Goal: Task Accomplishment & Management: Use online tool/utility

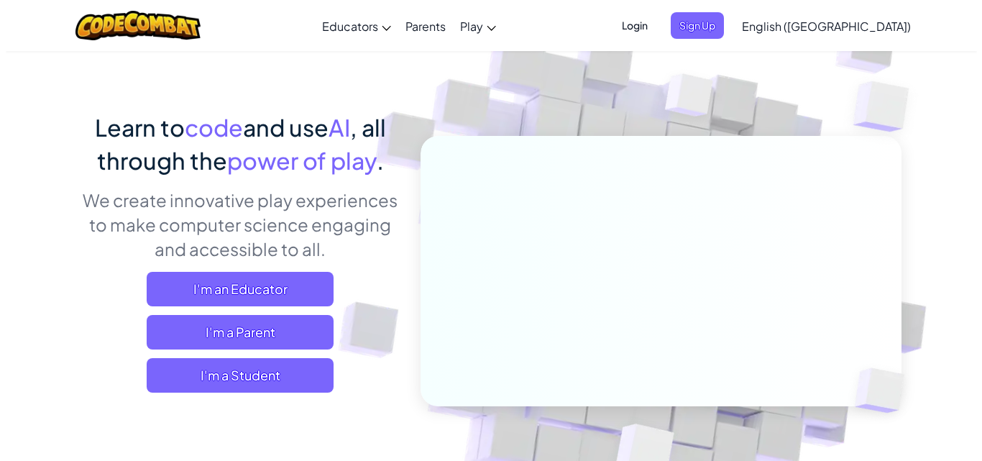
scroll to position [72, 0]
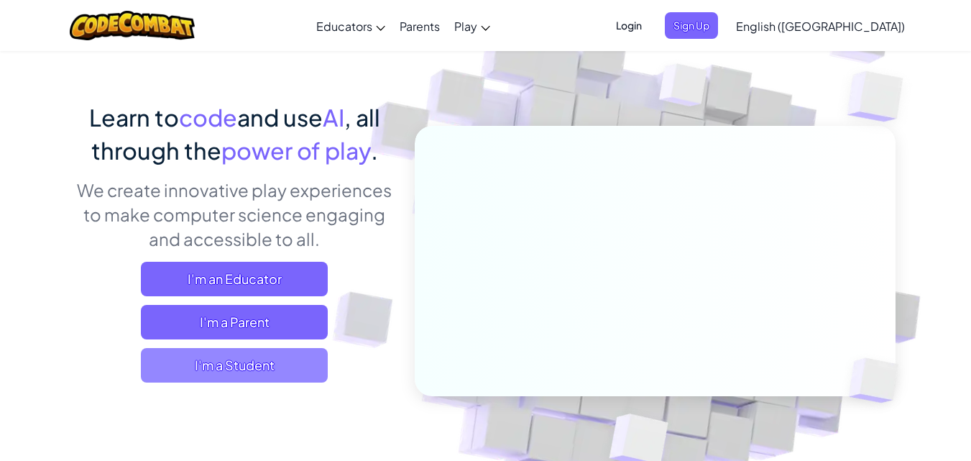
click at [261, 360] on span "I'm a Student" at bounding box center [234, 365] width 187 height 35
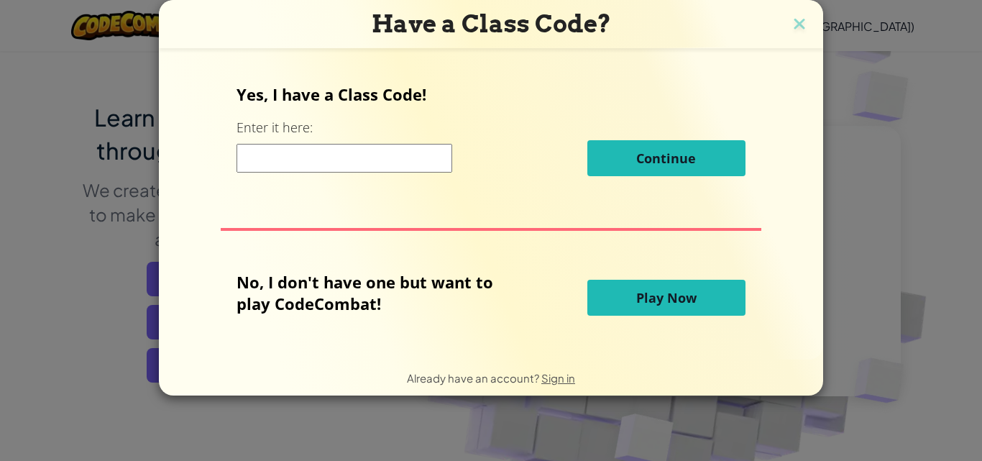
click at [345, 154] on input at bounding box center [345, 158] width 216 height 29
click at [624, 303] on button "Play Now" at bounding box center [666, 298] width 158 height 36
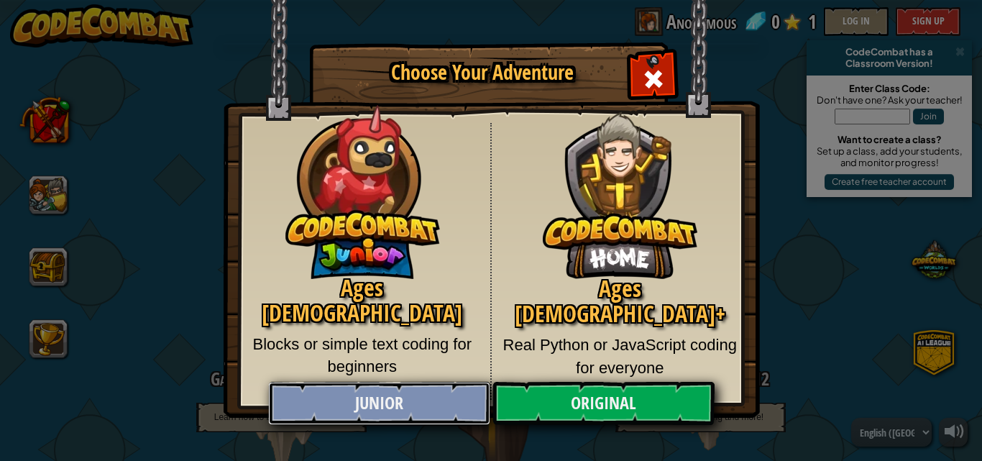
click at [408, 393] on link "Junior" at bounding box center [378, 403] width 221 height 43
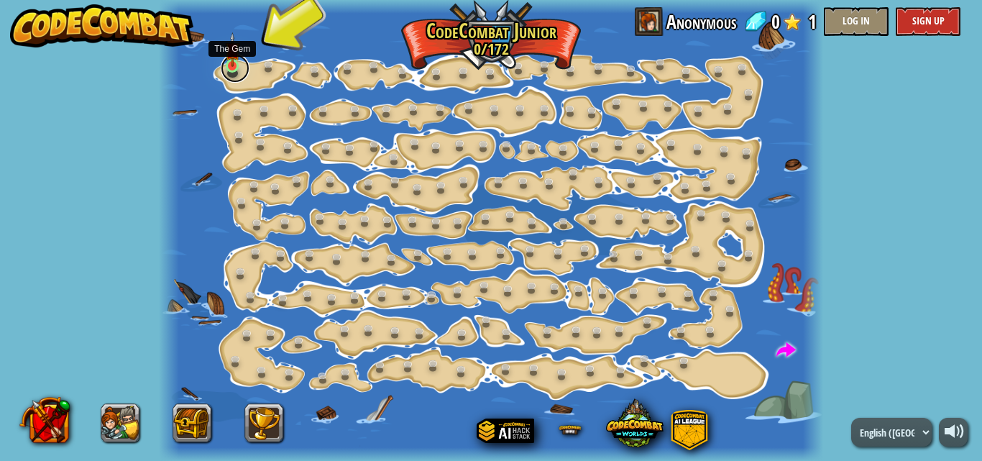
click at [241, 68] on link at bounding box center [235, 68] width 29 height 29
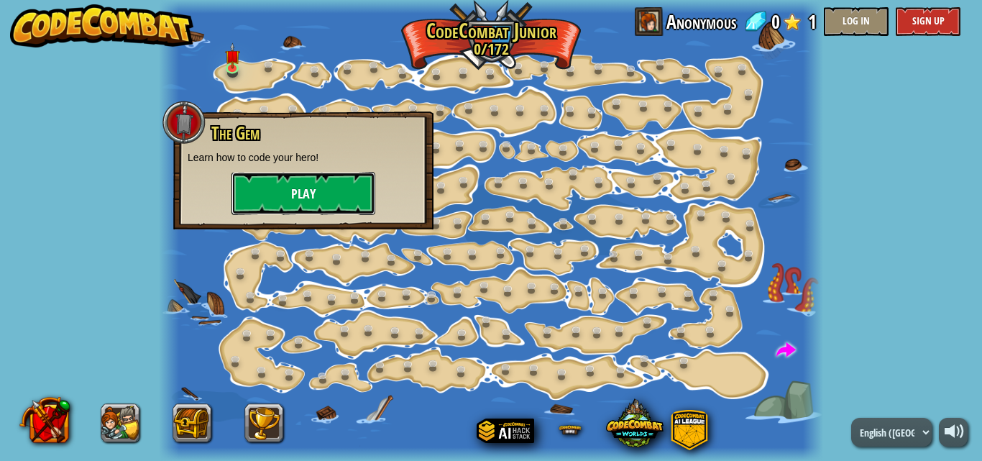
click at [354, 196] on button "Play" at bounding box center [303, 193] width 144 height 43
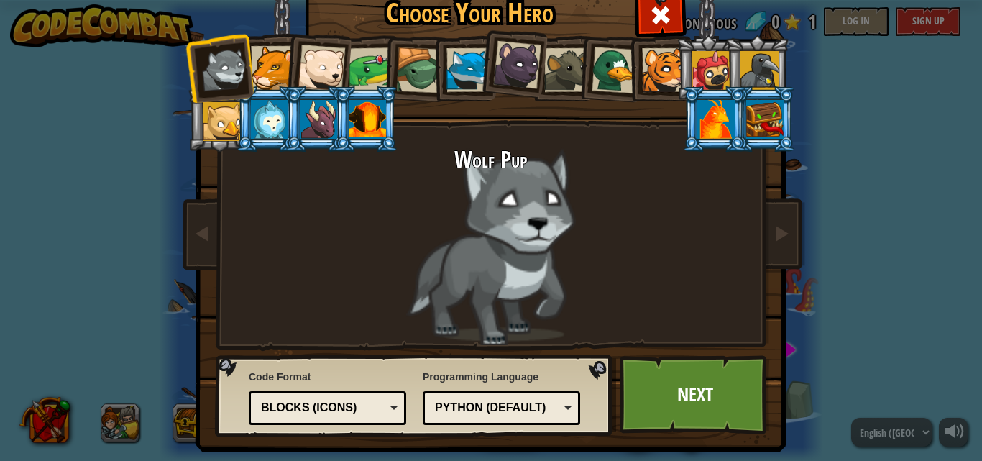
click at [274, 56] on div at bounding box center [273, 68] width 44 height 44
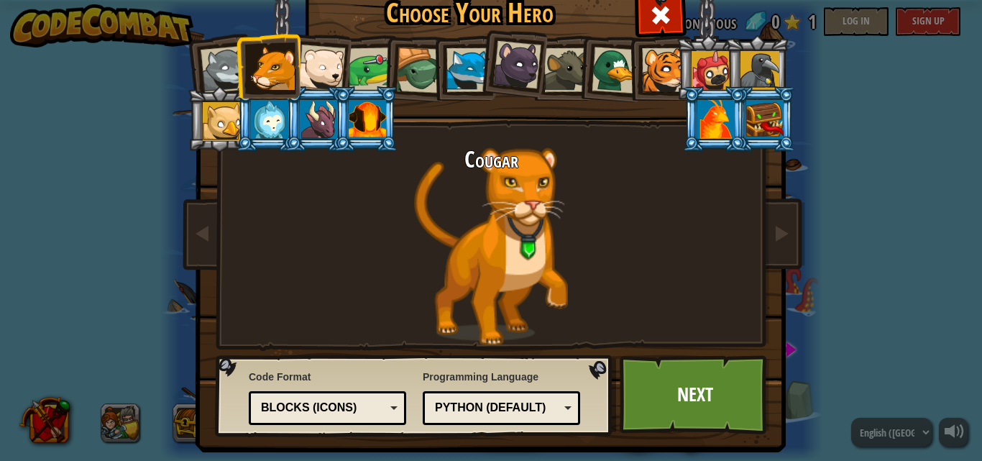
click at [298, 55] on div at bounding box center [321, 68] width 47 height 47
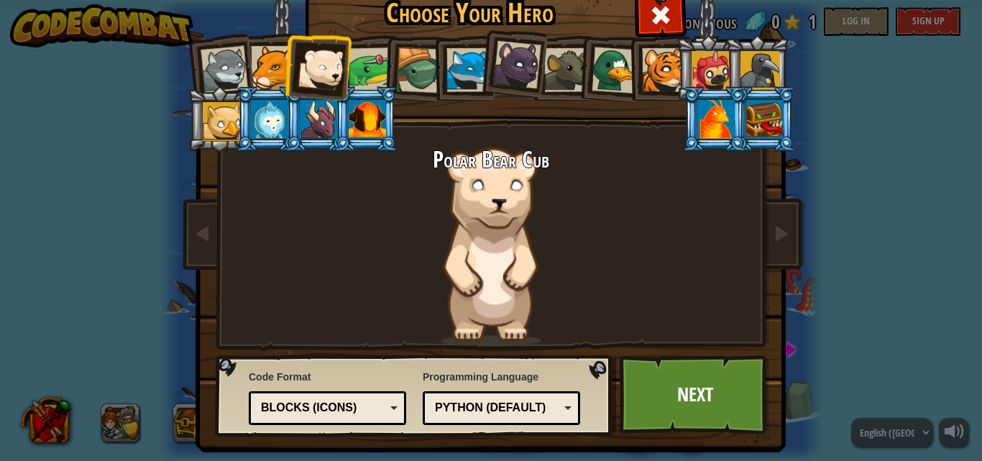
click at [234, 79] on div at bounding box center [224, 69] width 47 height 47
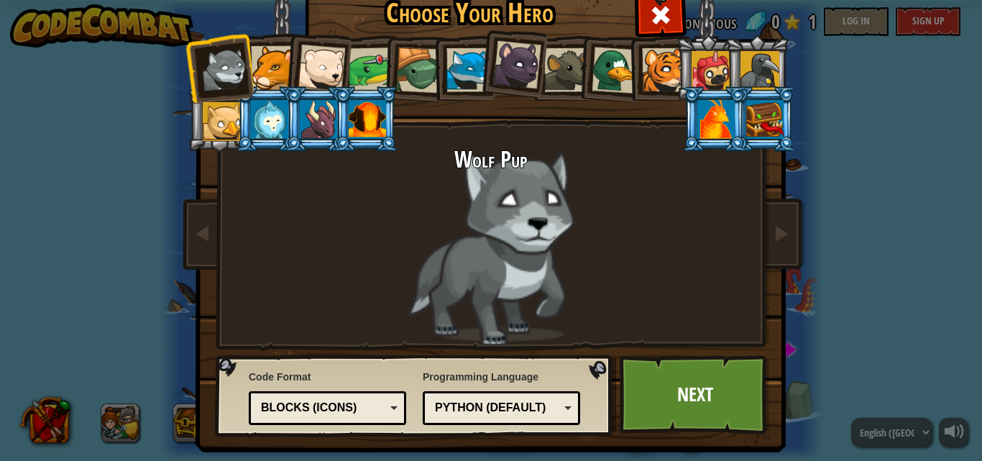
click at [451, 45] on li at bounding box center [463, 67] width 65 height 65
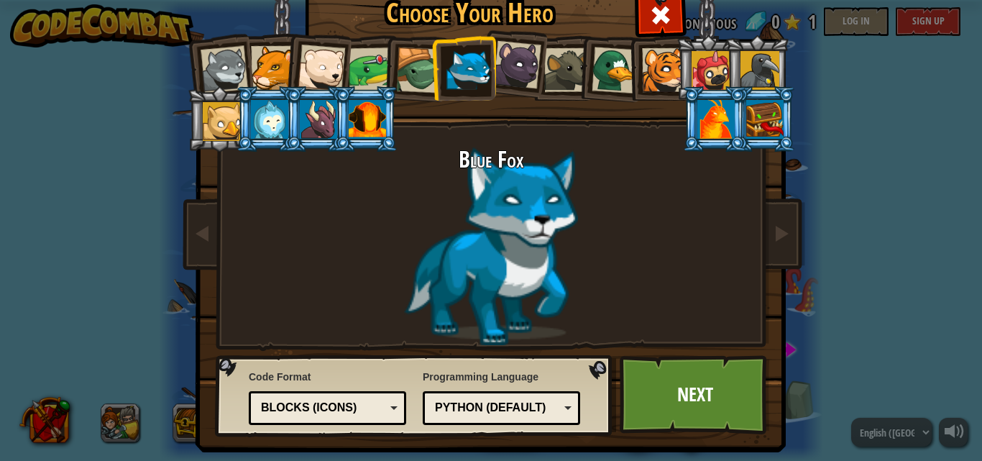
click at [647, 54] on div at bounding box center [664, 70] width 44 height 44
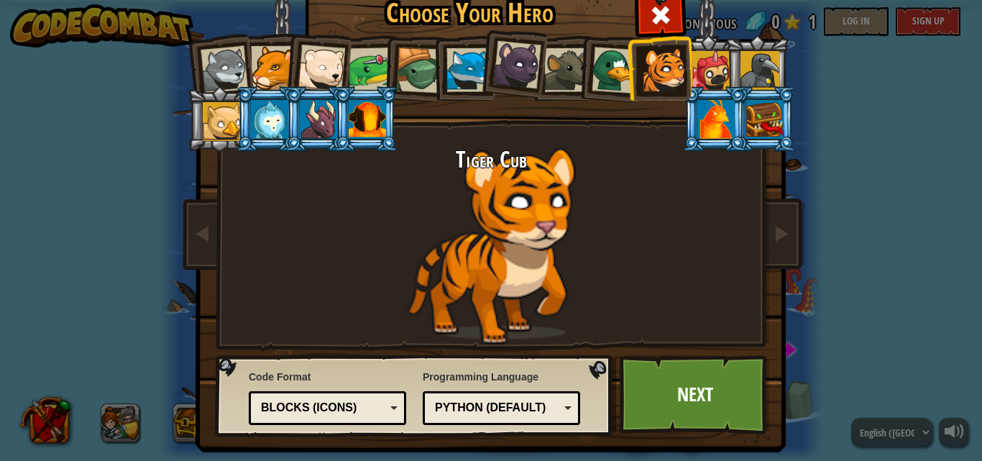
drag, startPoint x: 615, startPoint y: 64, endPoint x: 551, endPoint y: 73, distance: 65.4
click at [551, 35] on ol at bounding box center [491, 35] width 593 height 0
click at [562, 66] on div at bounding box center [566, 70] width 44 height 44
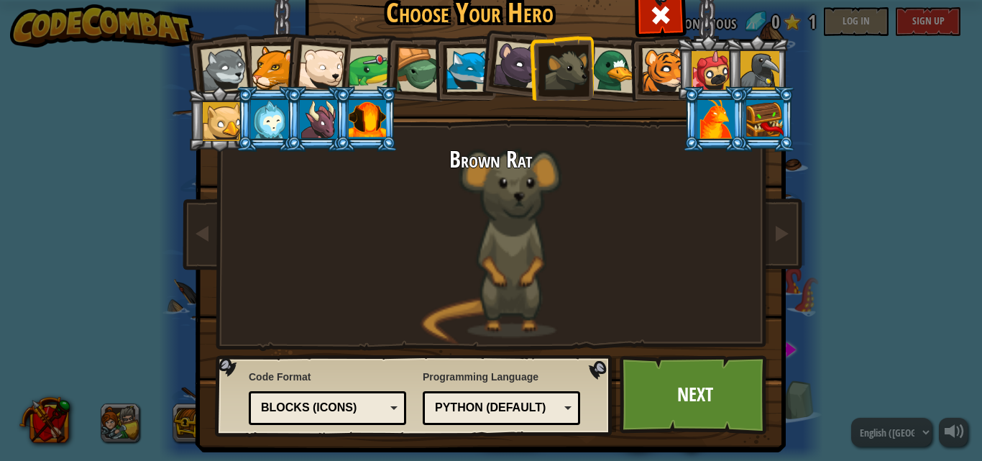
click at [603, 65] on div at bounding box center [615, 70] width 47 height 47
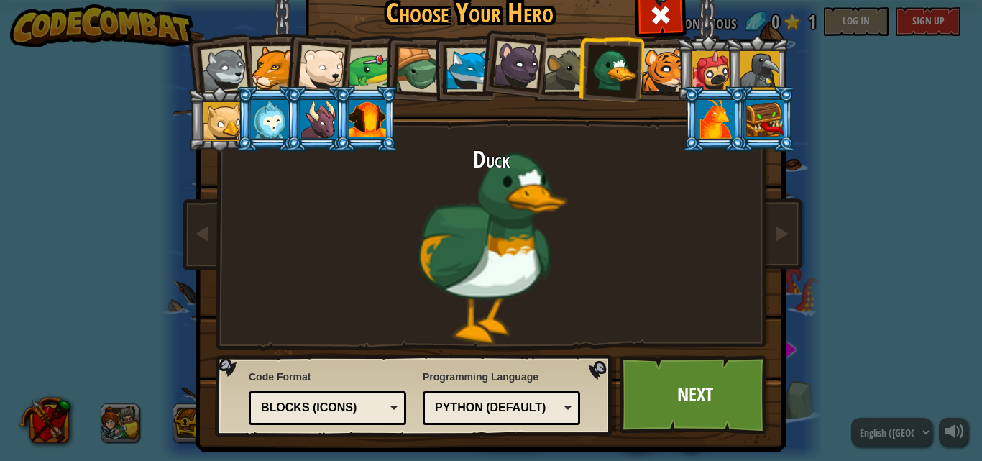
click at [398, 82] on div at bounding box center [419, 70] width 46 height 46
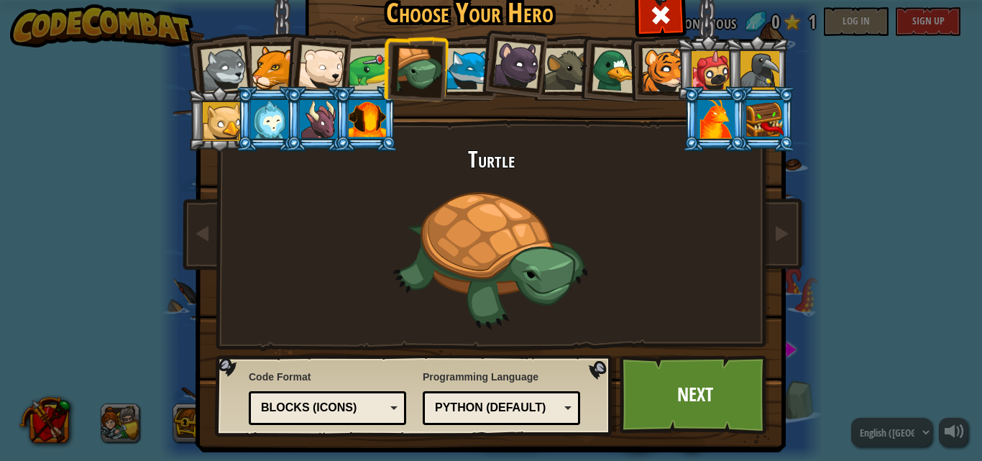
click at [371, 82] on div at bounding box center [371, 69] width 45 height 45
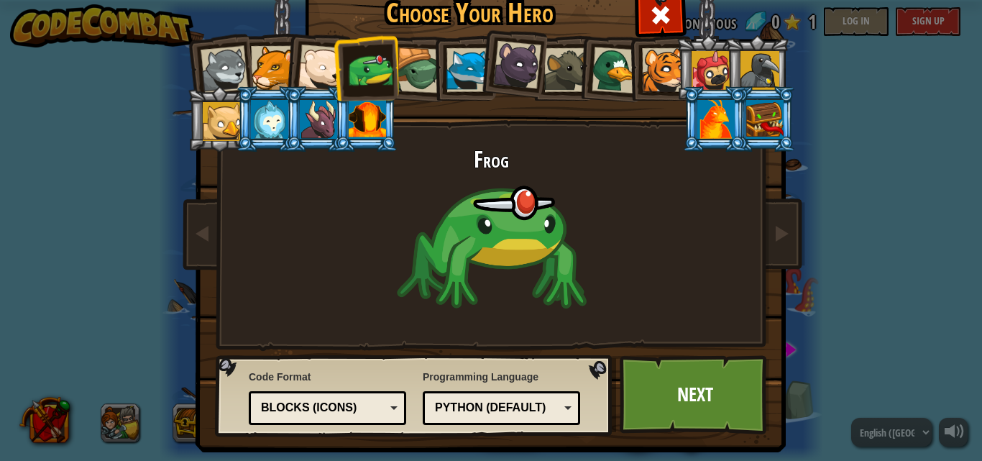
click at [327, 78] on div at bounding box center [321, 68] width 47 height 47
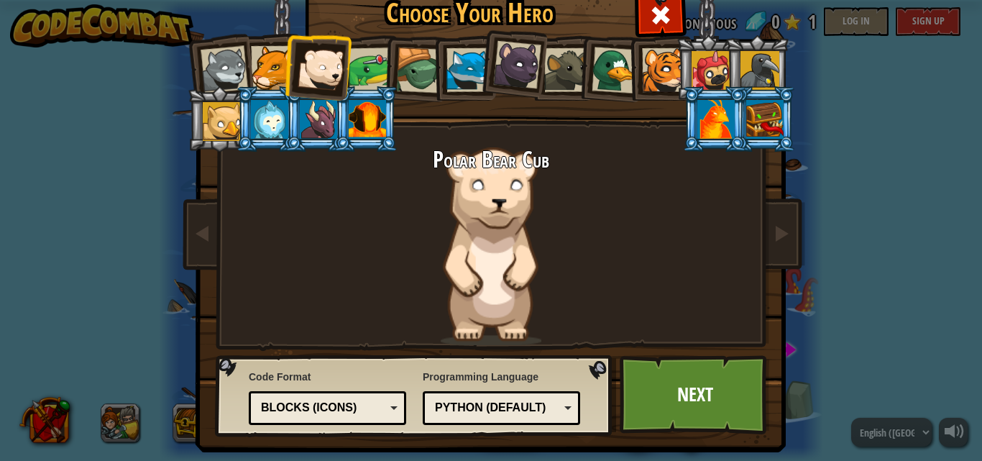
click at [228, 83] on div at bounding box center [224, 69] width 47 height 47
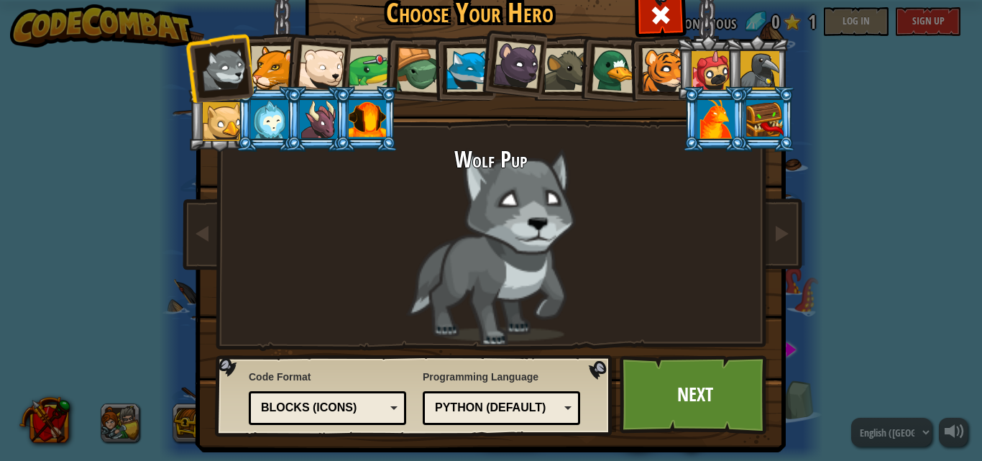
click at [226, 116] on div at bounding box center [222, 121] width 39 height 39
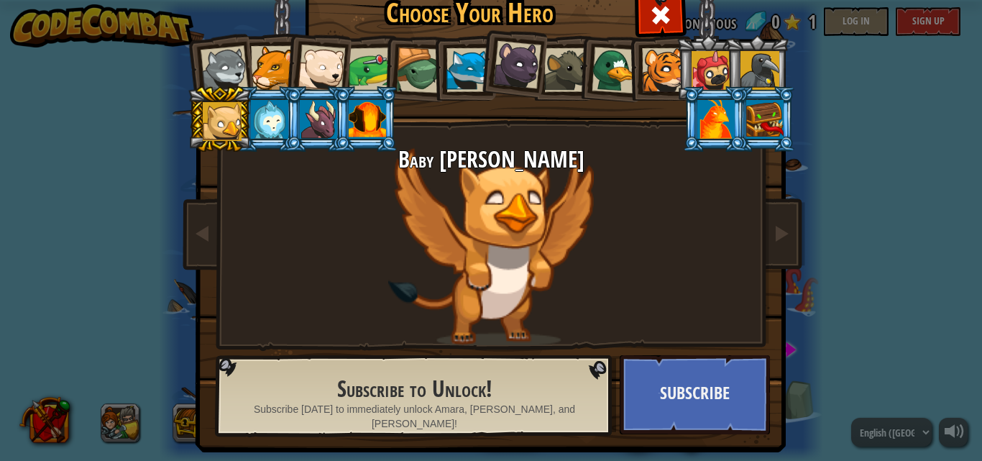
click at [282, 74] on li at bounding box center [317, 65] width 70 height 70
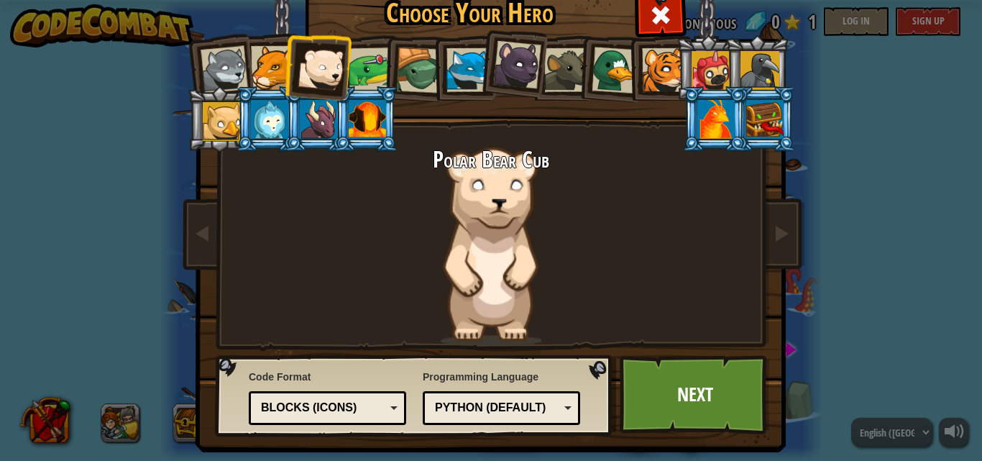
click at [370, 73] on div at bounding box center [371, 69] width 45 height 45
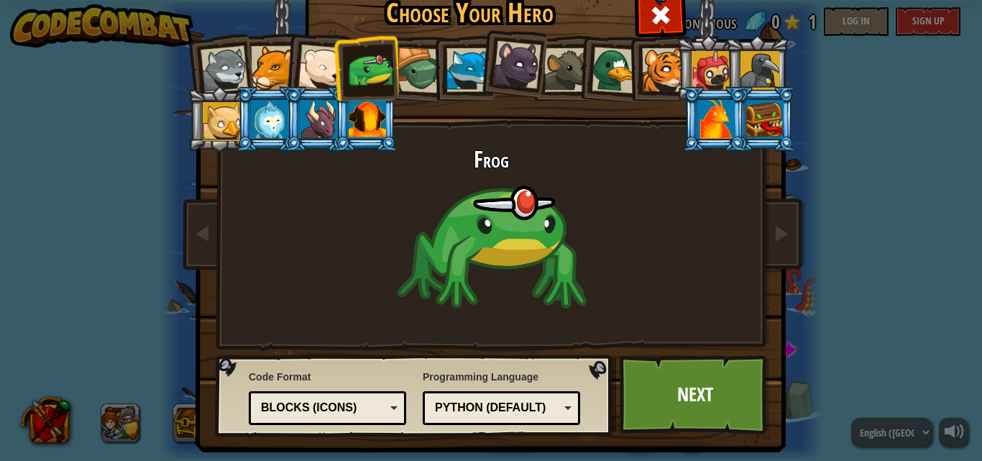
click at [403, 68] on div at bounding box center [419, 70] width 46 height 46
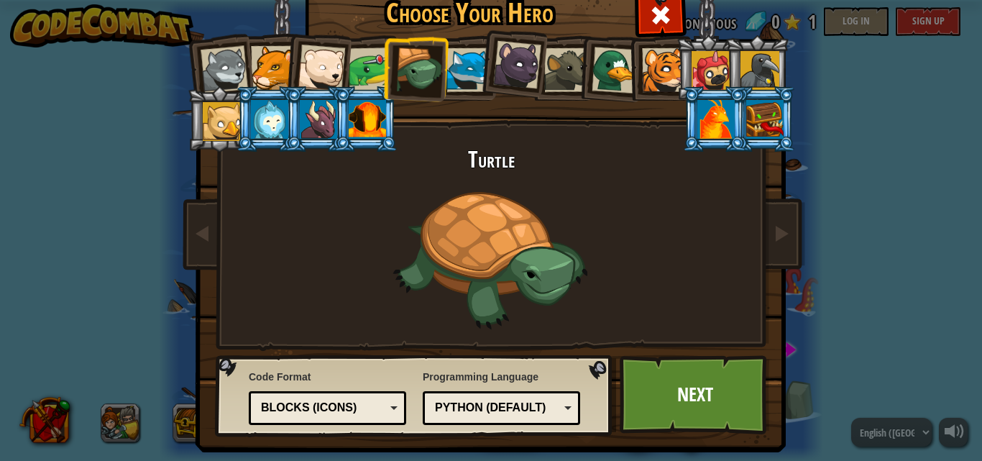
click at [441, 60] on li at bounding box center [415, 68] width 68 height 69
click at [495, 55] on div at bounding box center [517, 65] width 48 height 48
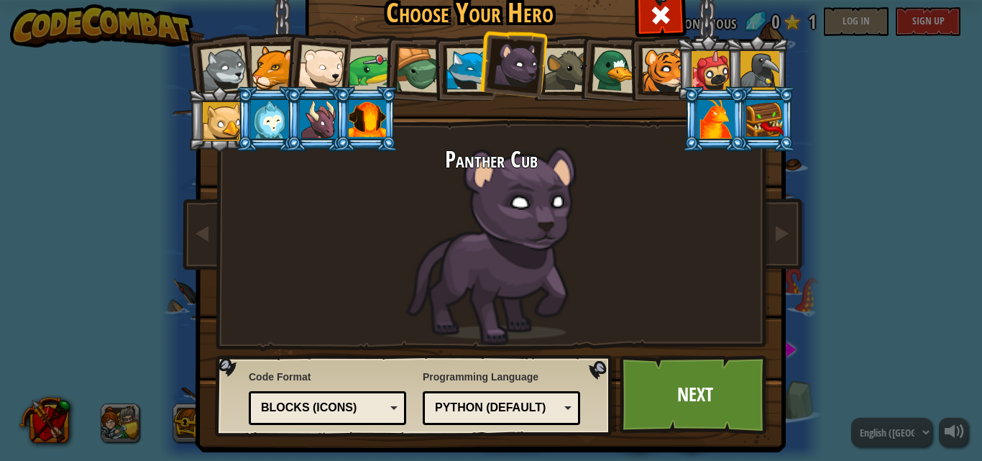
click at [663, 60] on div at bounding box center [664, 70] width 44 height 44
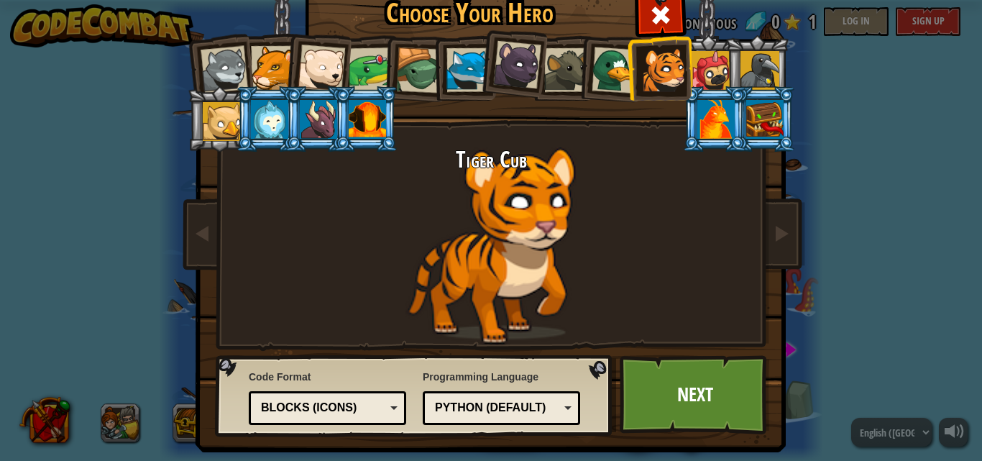
click at [613, 65] on div at bounding box center [615, 70] width 47 height 47
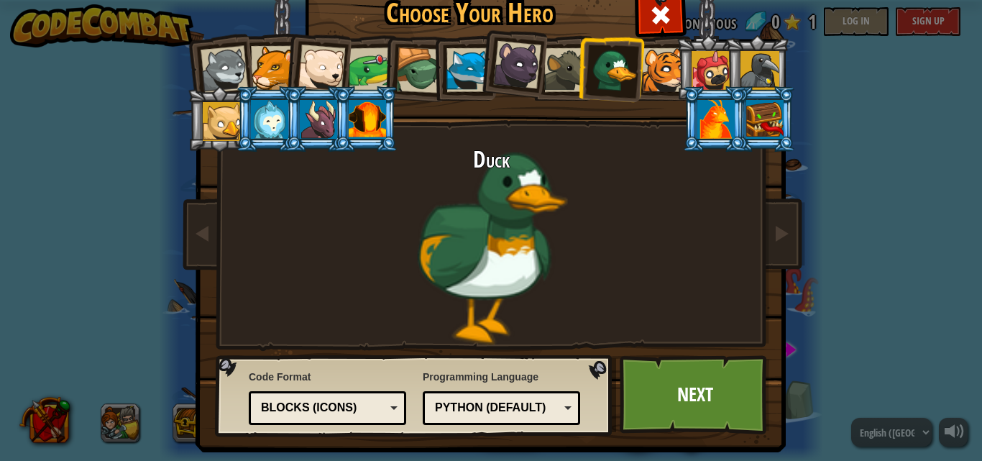
click at [549, 74] on div at bounding box center [566, 70] width 44 height 44
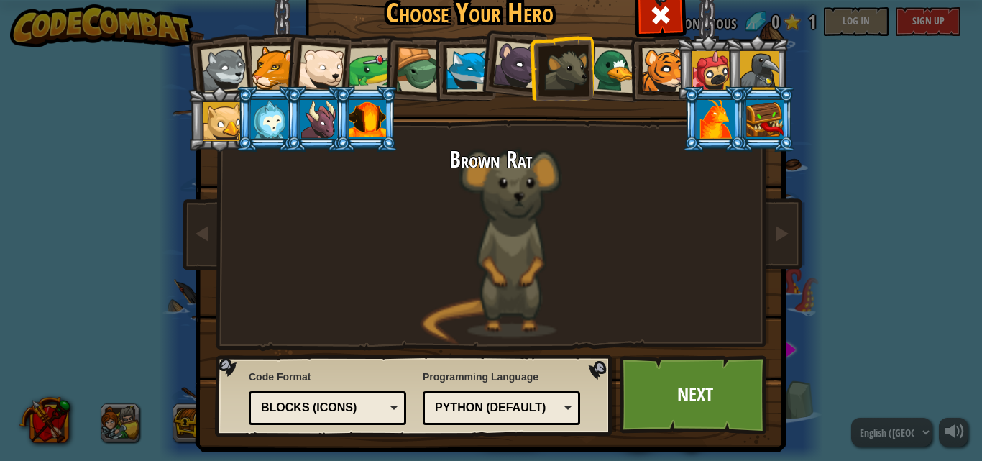
click at [495, 85] on div at bounding box center [517, 65] width 48 height 48
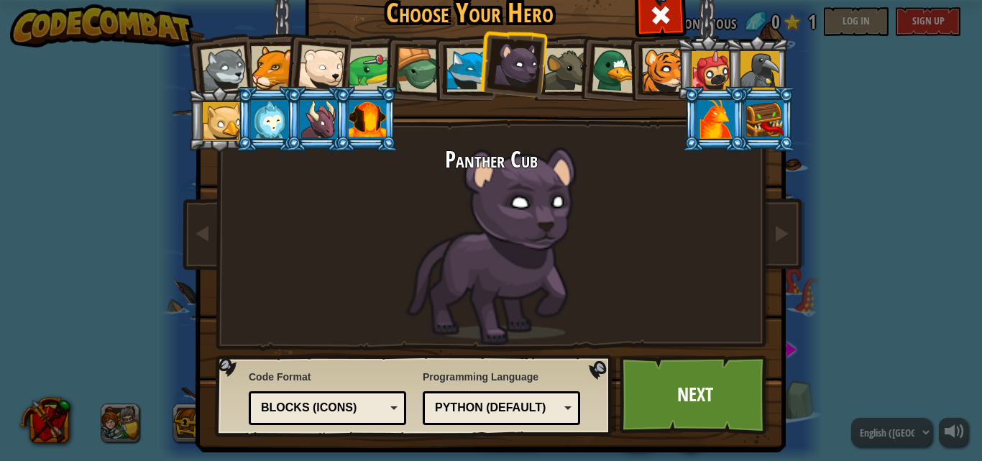
click at [469, 85] on div at bounding box center [468, 70] width 44 height 44
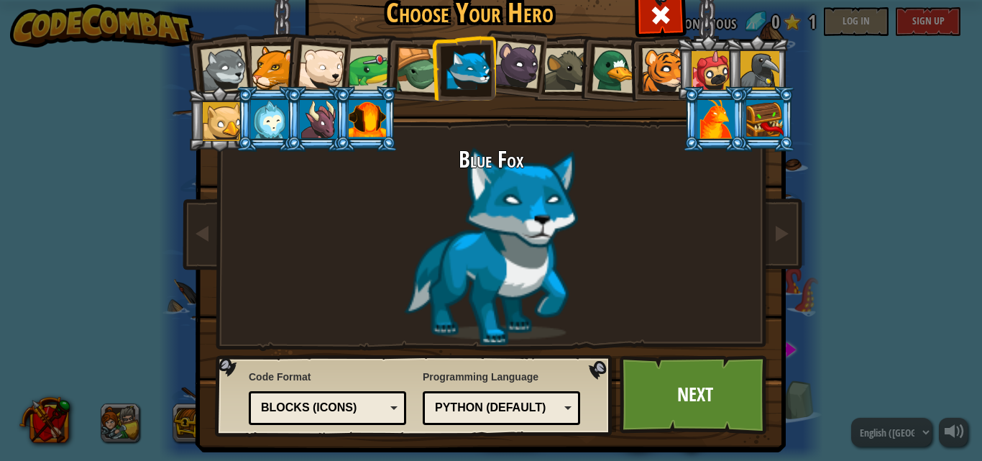
click at [419, 85] on div at bounding box center [419, 70] width 46 height 46
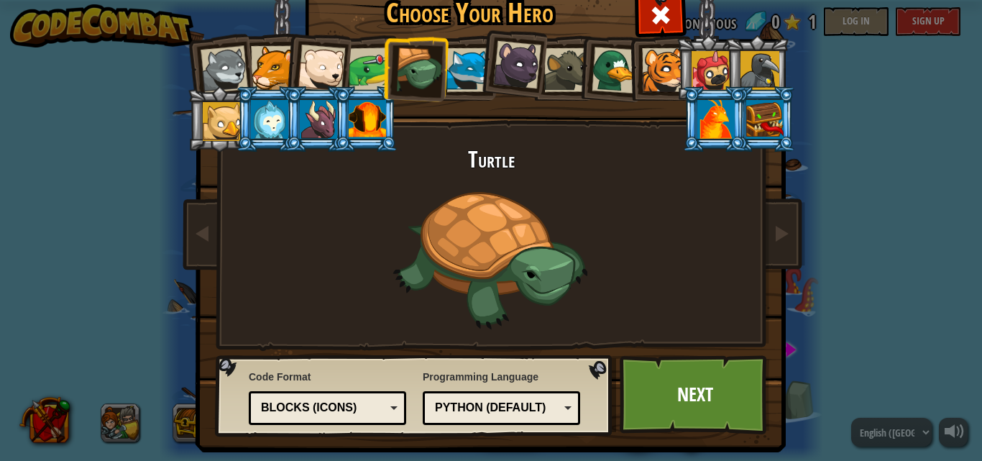
click at [313, 71] on div at bounding box center [321, 68] width 47 height 47
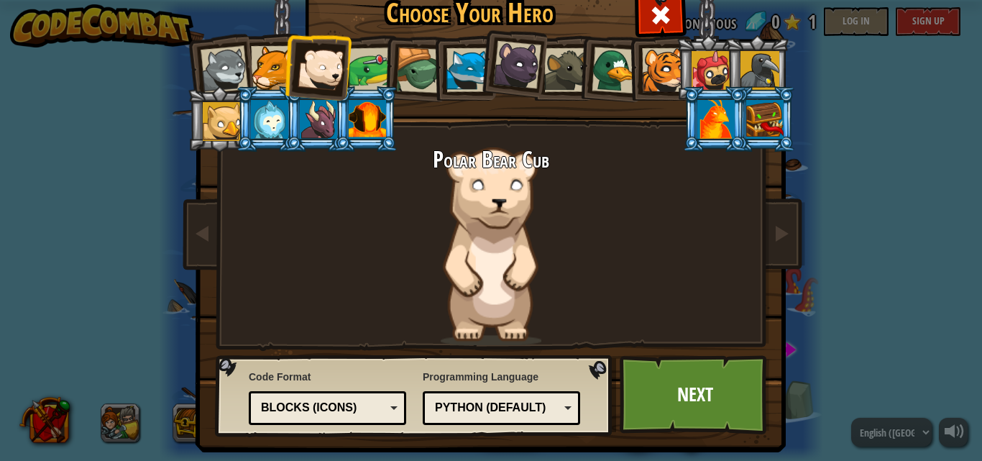
click at [212, 79] on div at bounding box center [224, 69] width 47 height 47
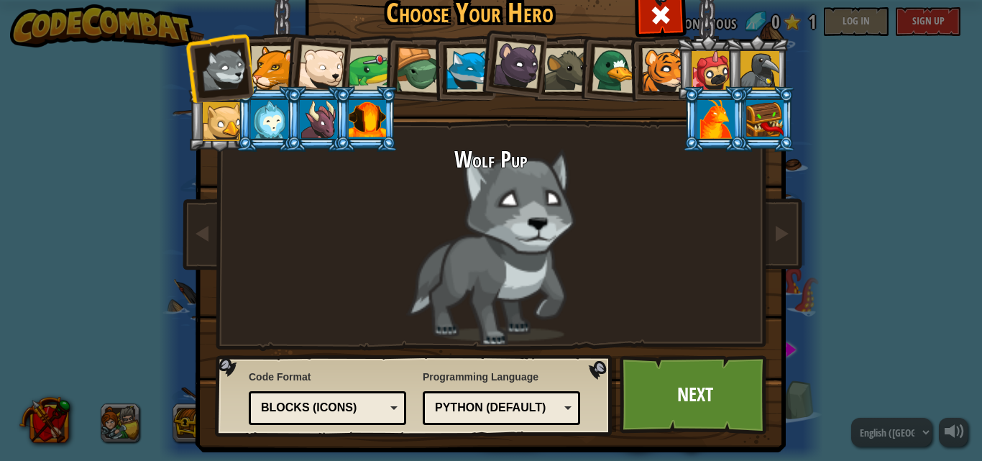
click at [372, 102] on div at bounding box center [367, 119] width 37 height 39
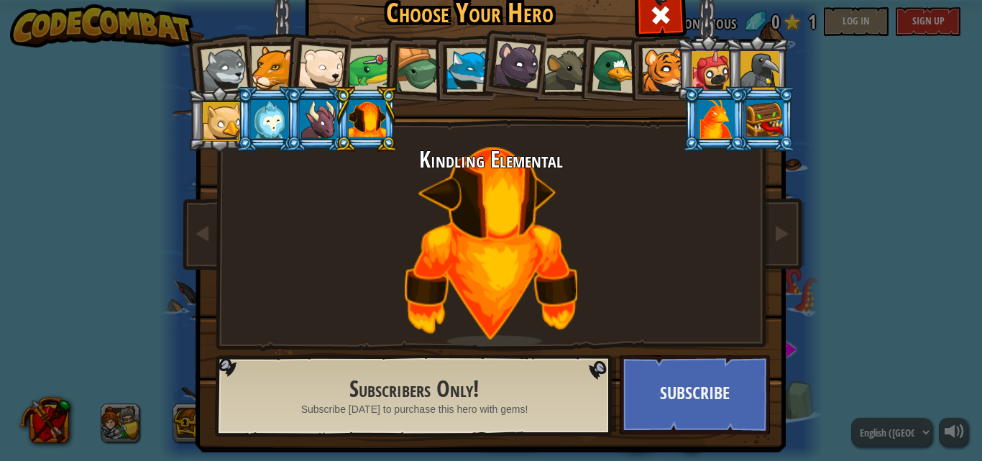
click at [564, 67] on div at bounding box center [566, 70] width 44 height 44
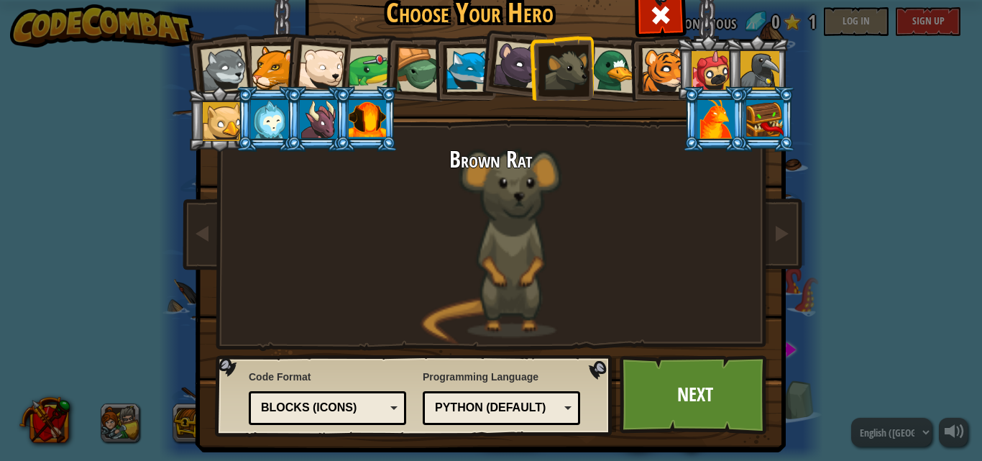
click at [592, 61] on div at bounding box center [615, 70] width 47 height 47
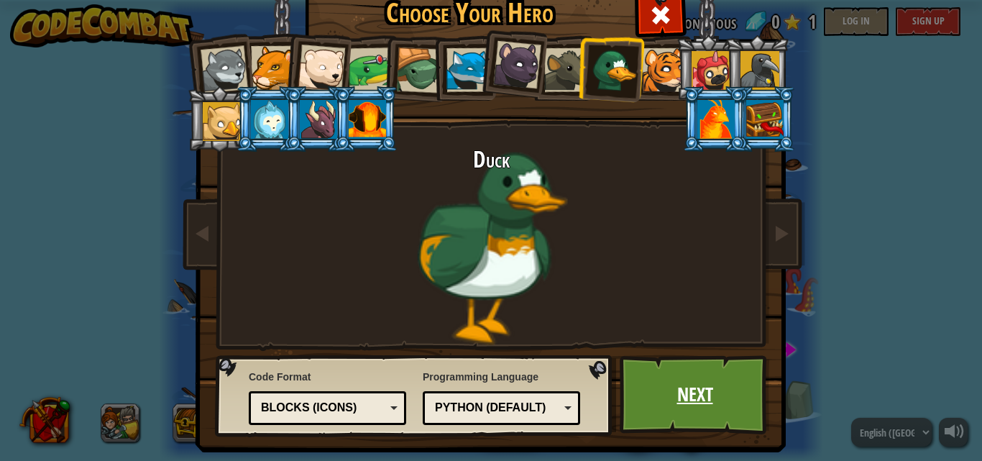
click at [705, 381] on link "Next" at bounding box center [695, 394] width 150 height 79
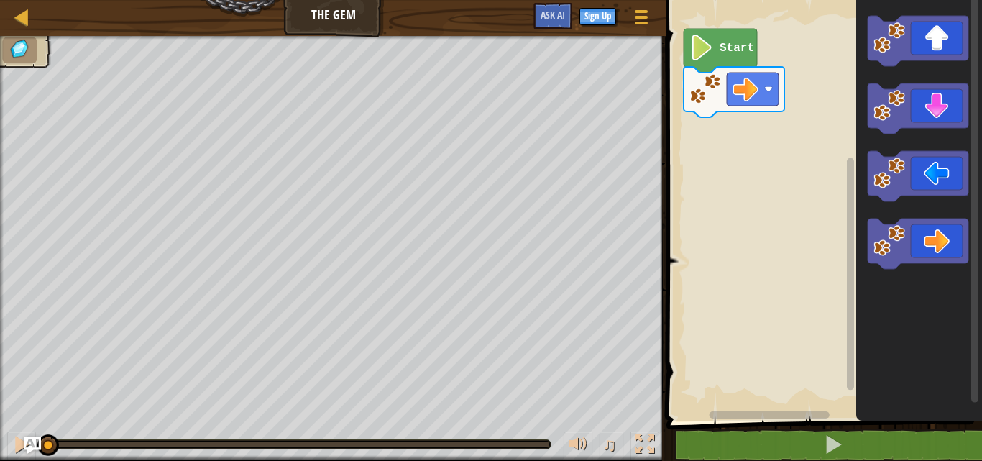
click at [730, 53] on text "Start" at bounding box center [737, 48] width 35 height 13
click at [720, 62] on icon "Blockly Workspace" at bounding box center [720, 51] width 73 height 44
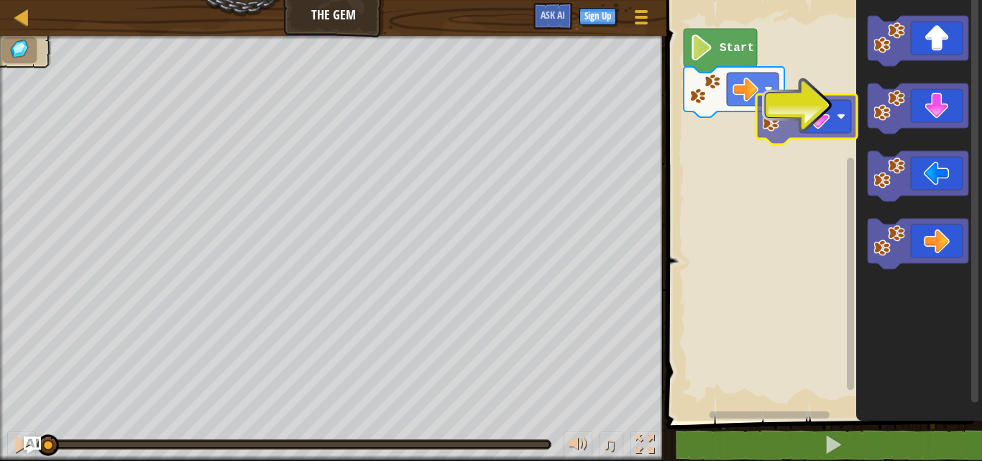
click at [835, 116] on div "Start" at bounding box center [822, 207] width 320 height 428
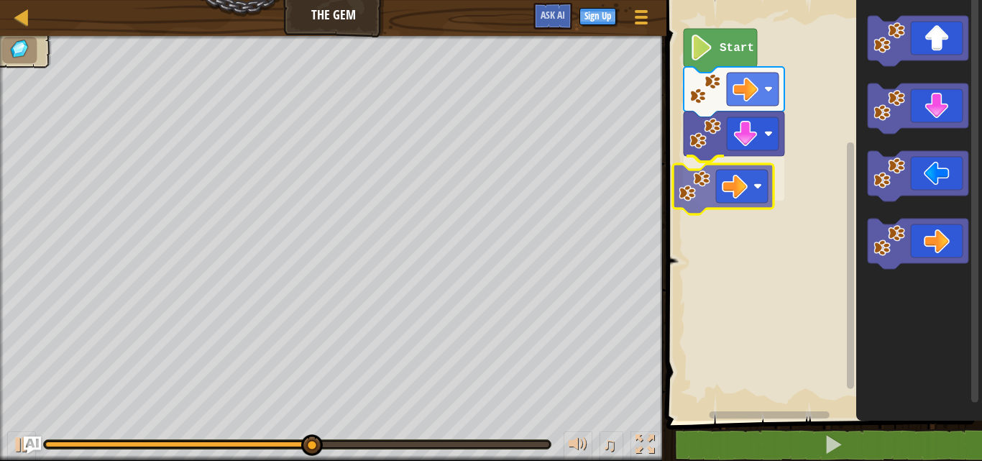
click at [720, 171] on div "Start" at bounding box center [822, 207] width 320 height 428
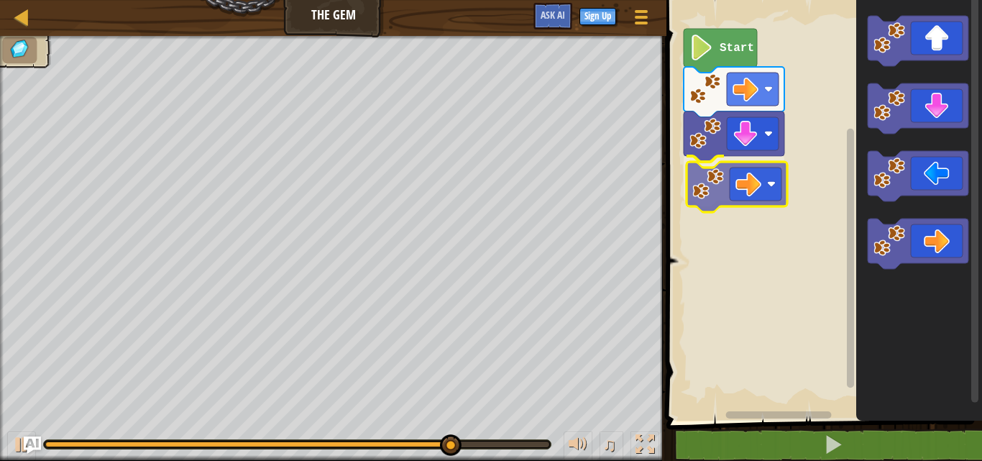
click at [741, 185] on div "Start" at bounding box center [822, 207] width 320 height 428
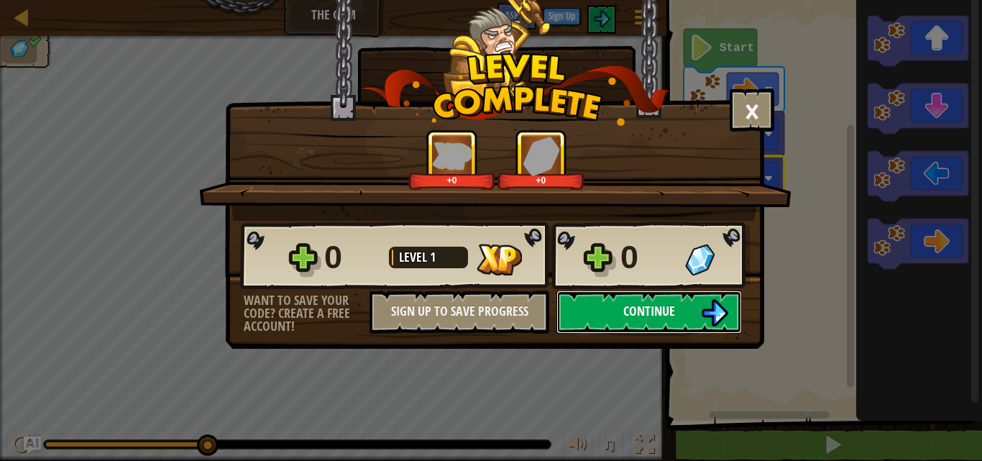
click at [628, 302] on span "Continue" at bounding box center [649, 311] width 52 height 18
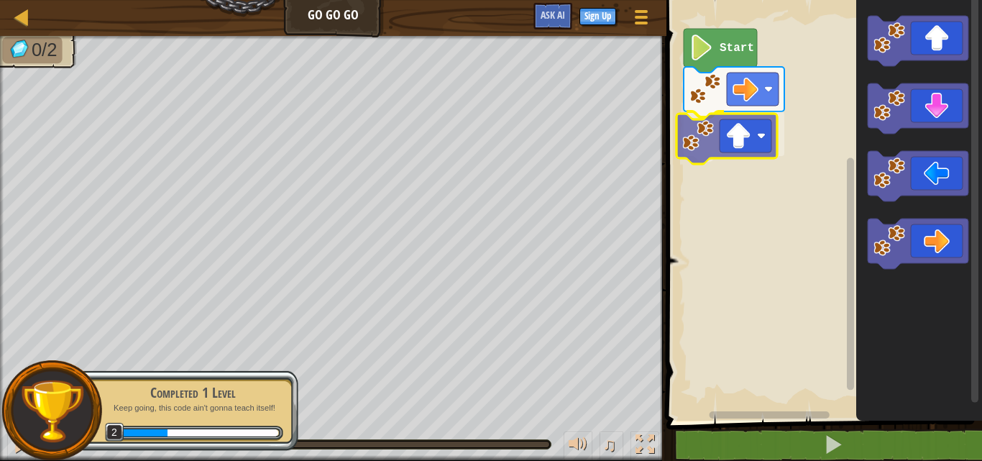
click at [748, 136] on div "Start" at bounding box center [822, 207] width 320 height 428
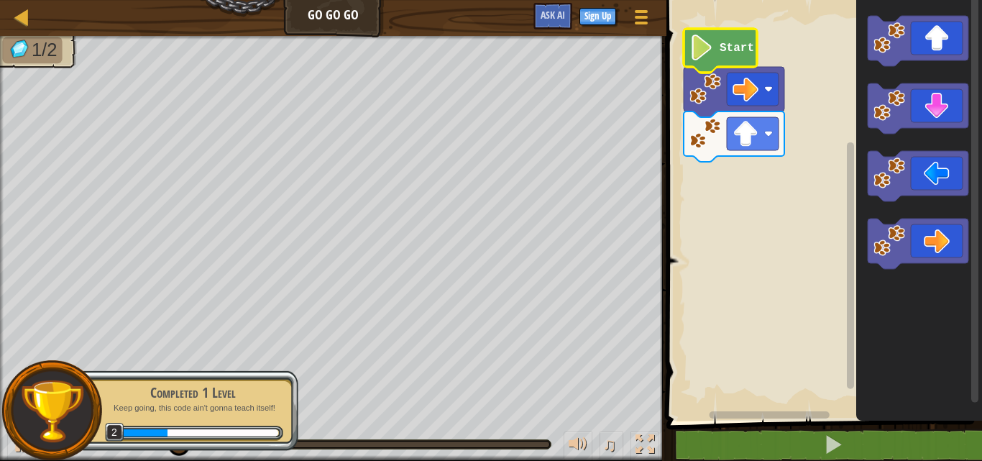
click at [748, 60] on icon "Blockly Workspace" at bounding box center [720, 51] width 73 height 44
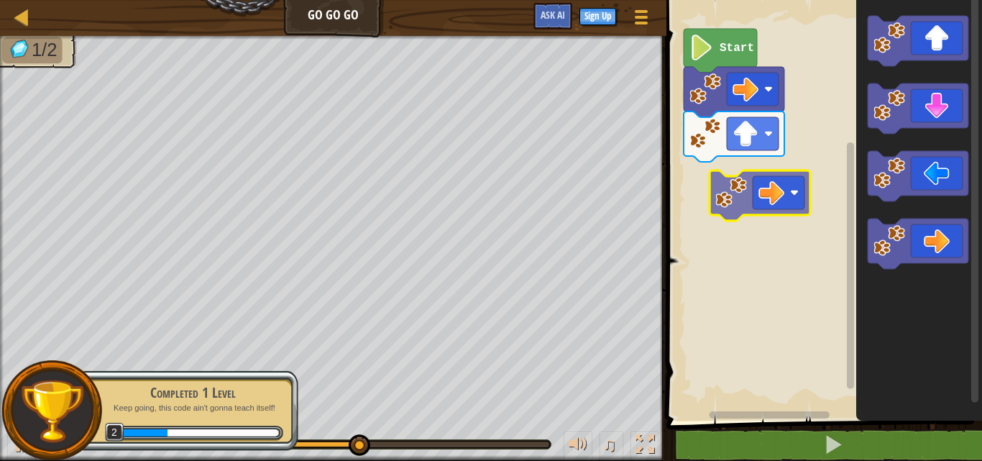
click at [700, 173] on div "Start" at bounding box center [822, 207] width 320 height 428
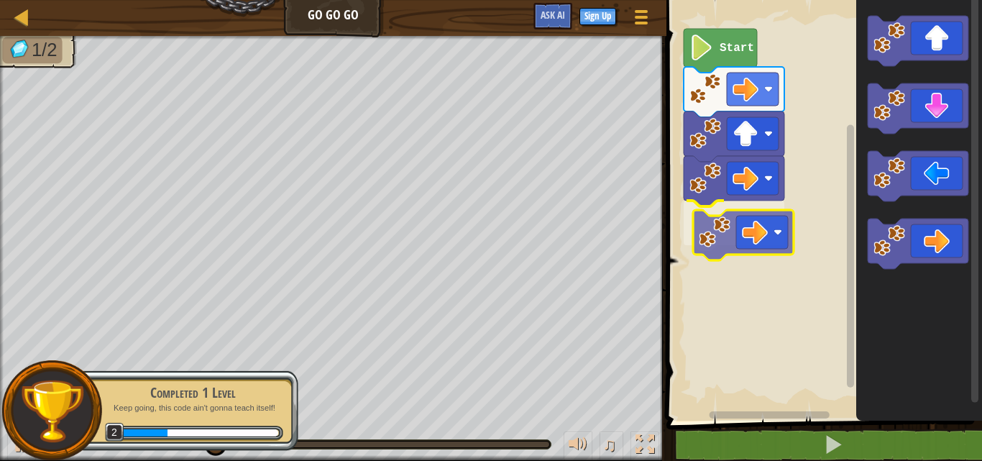
click at [733, 225] on div "Start" at bounding box center [822, 207] width 320 height 428
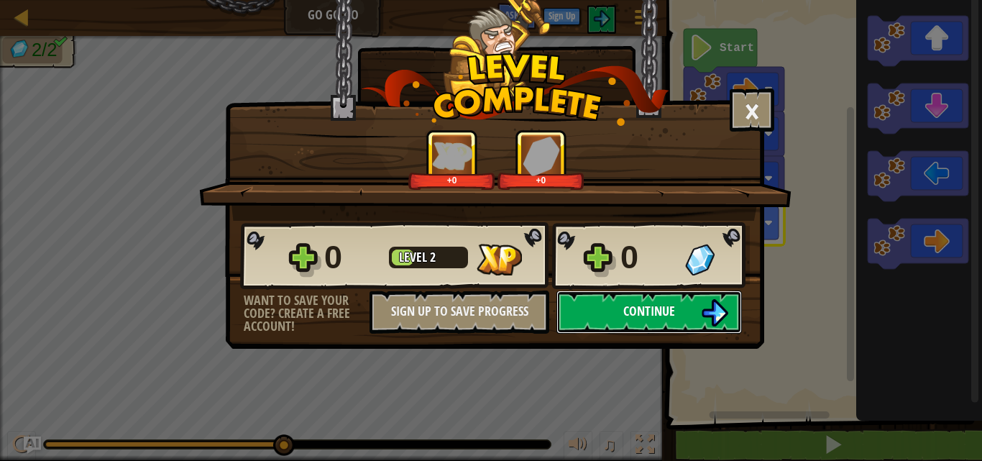
click at [671, 319] on span "Continue" at bounding box center [649, 311] width 52 height 18
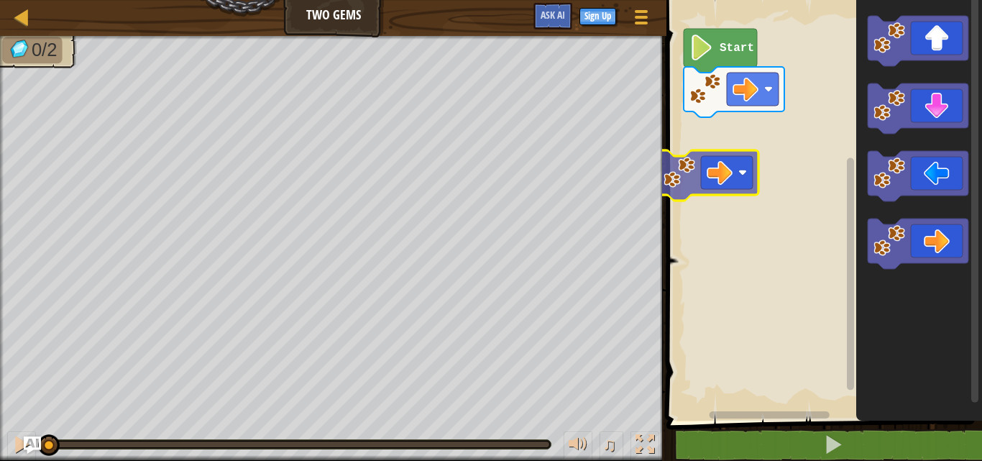
click at [679, 165] on div "Start" at bounding box center [822, 207] width 320 height 428
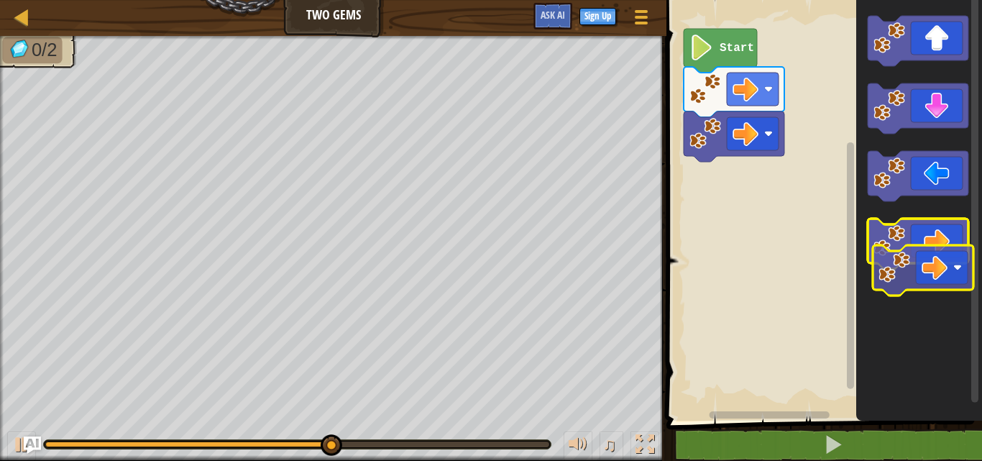
click at [925, 254] on icon "Blockly Workspace" at bounding box center [918, 244] width 101 height 50
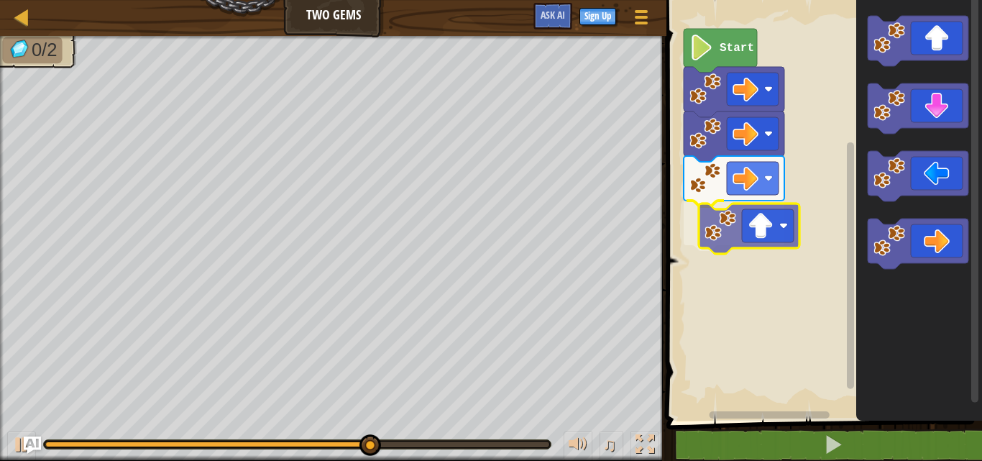
click at [740, 231] on div "Start" at bounding box center [822, 207] width 320 height 428
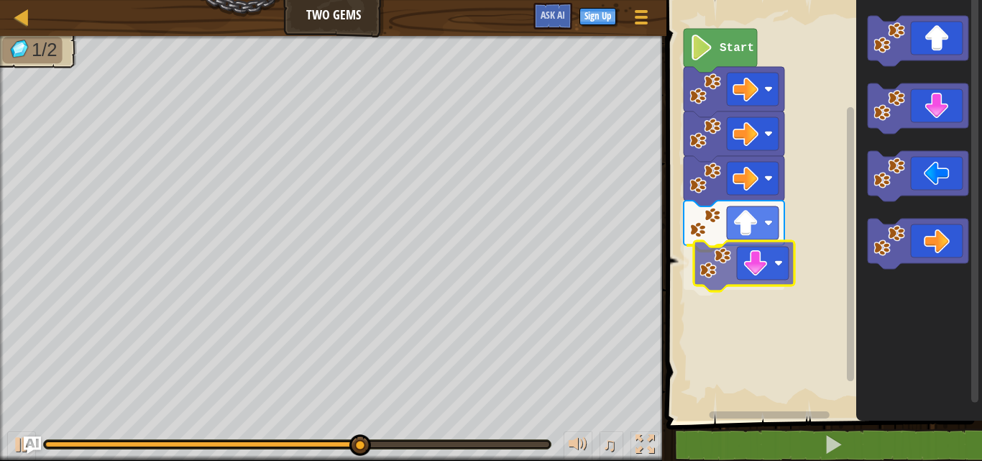
click at [739, 271] on div "Start" at bounding box center [822, 207] width 320 height 428
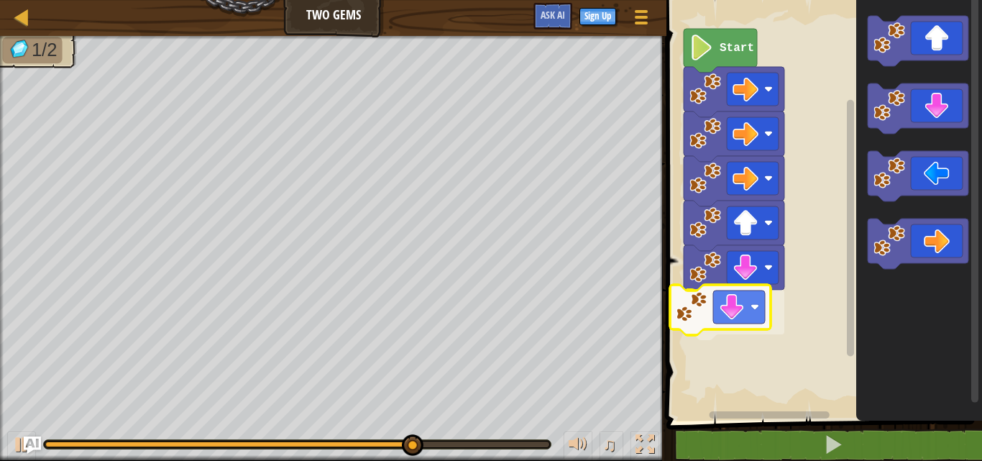
click at [724, 326] on div "Start" at bounding box center [822, 207] width 320 height 428
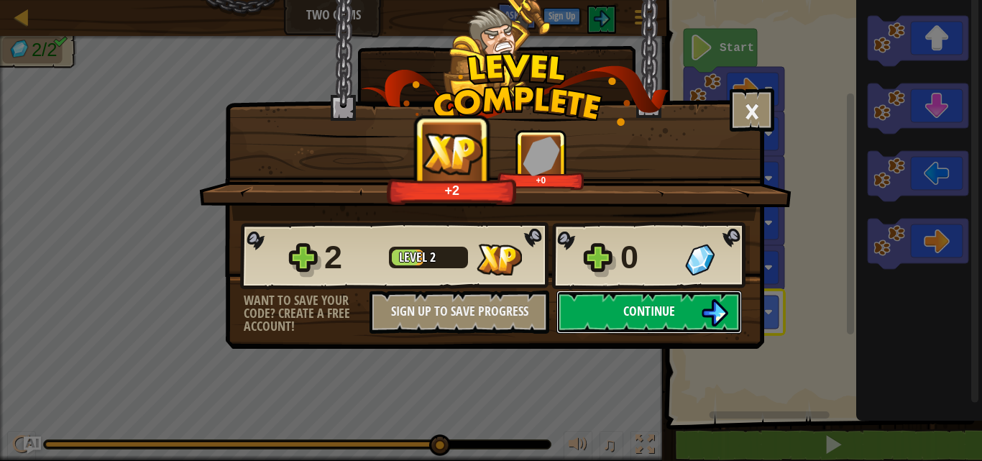
click at [669, 306] on span "Continue" at bounding box center [649, 311] width 52 height 18
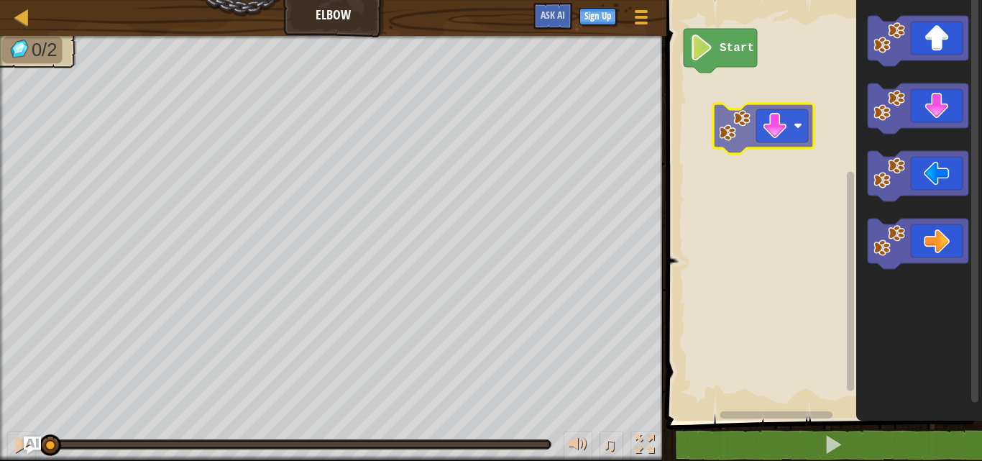
click at [746, 129] on div "Start" at bounding box center [822, 207] width 320 height 428
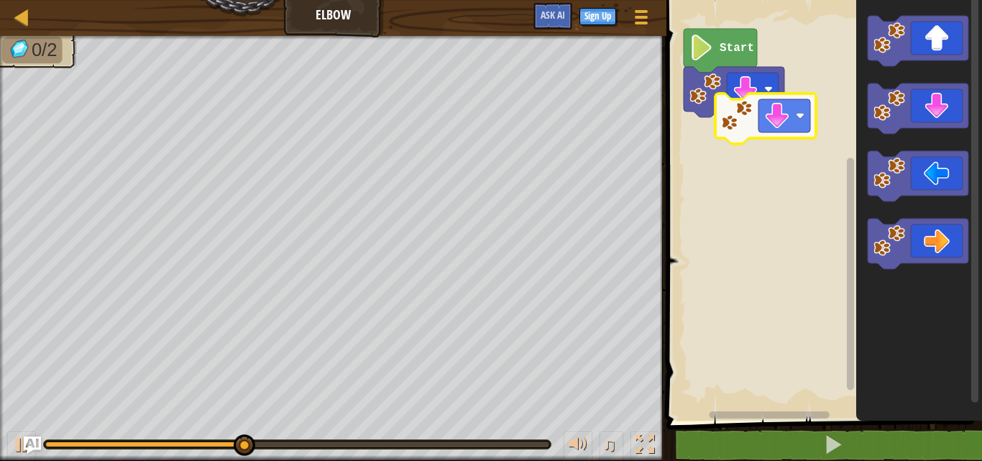
click at [778, 146] on div "Start" at bounding box center [822, 207] width 320 height 428
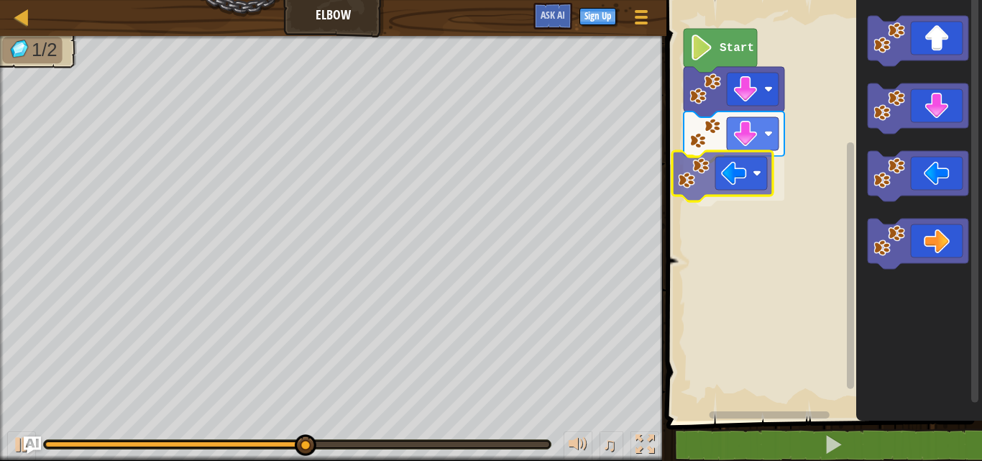
click at [746, 188] on div "Start" at bounding box center [822, 207] width 320 height 428
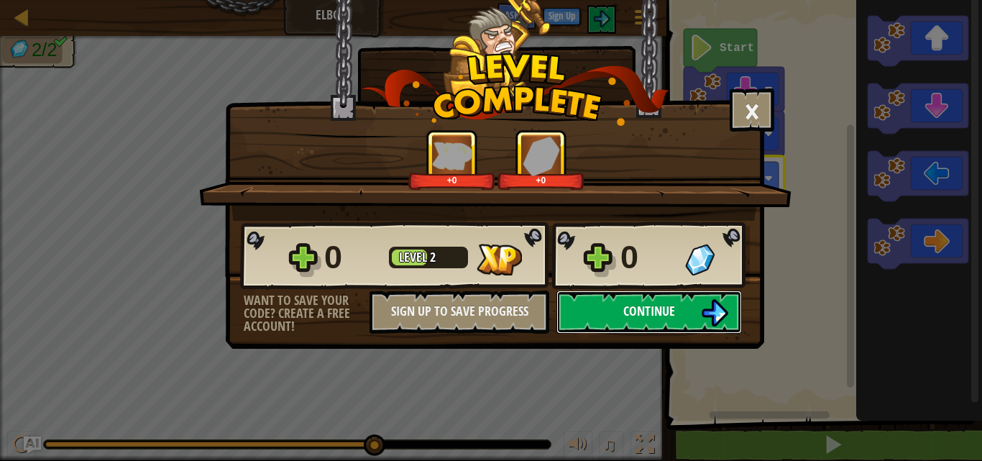
click at [681, 303] on button "Continue" at bounding box center [648, 311] width 185 height 43
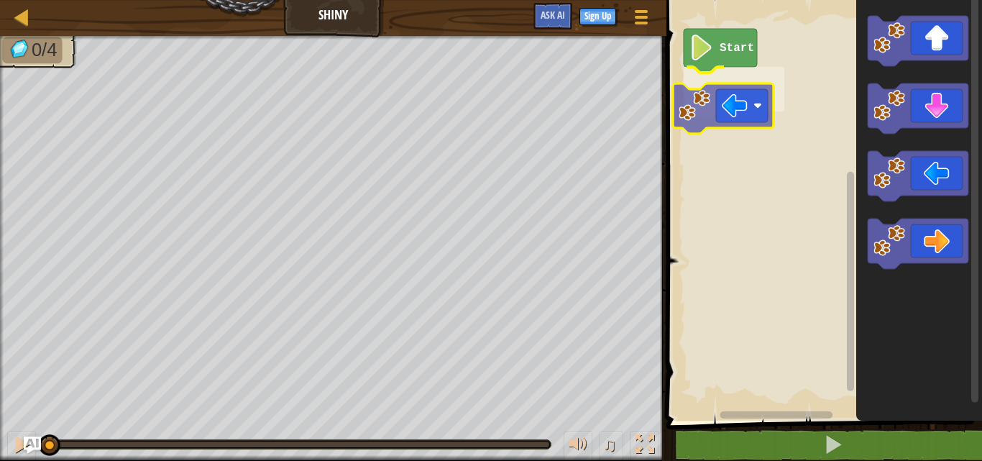
click at [712, 105] on div "Start" at bounding box center [822, 207] width 320 height 428
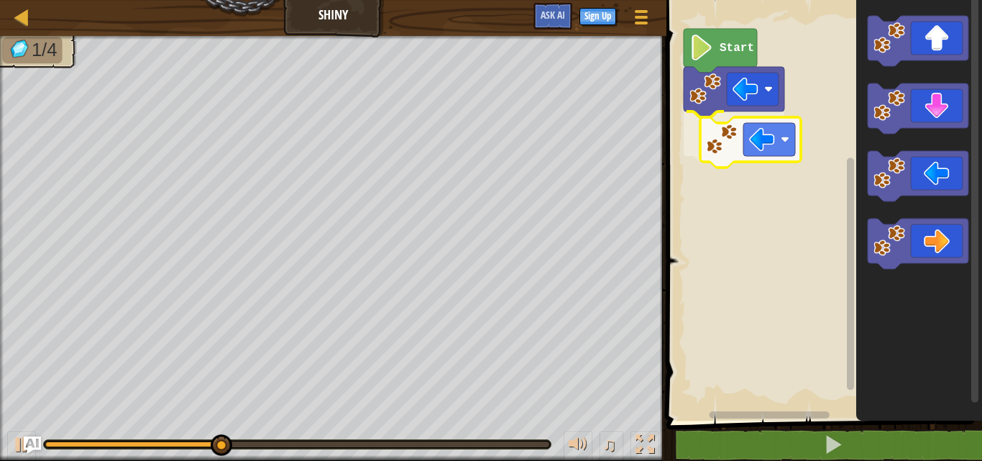
click at [773, 140] on div "Start" at bounding box center [822, 207] width 320 height 428
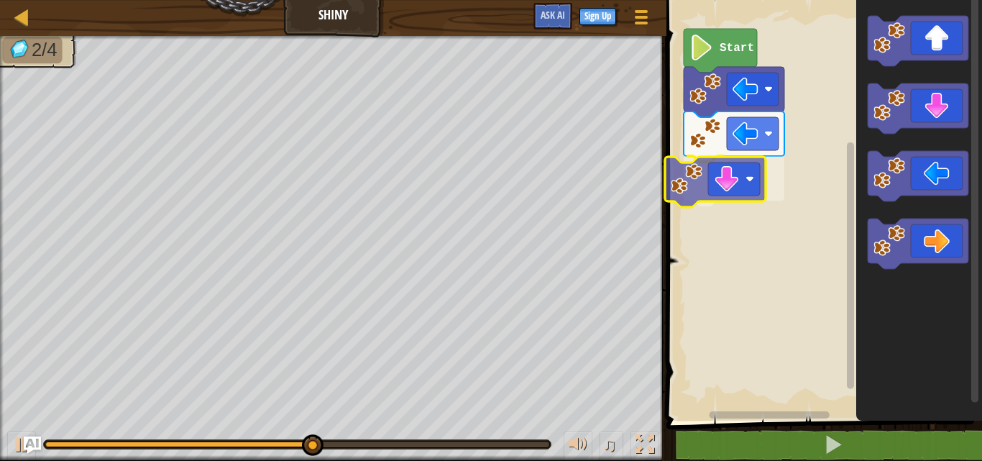
click at [729, 188] on div "Start" at bounding box center [822, 207] width 320 height 428
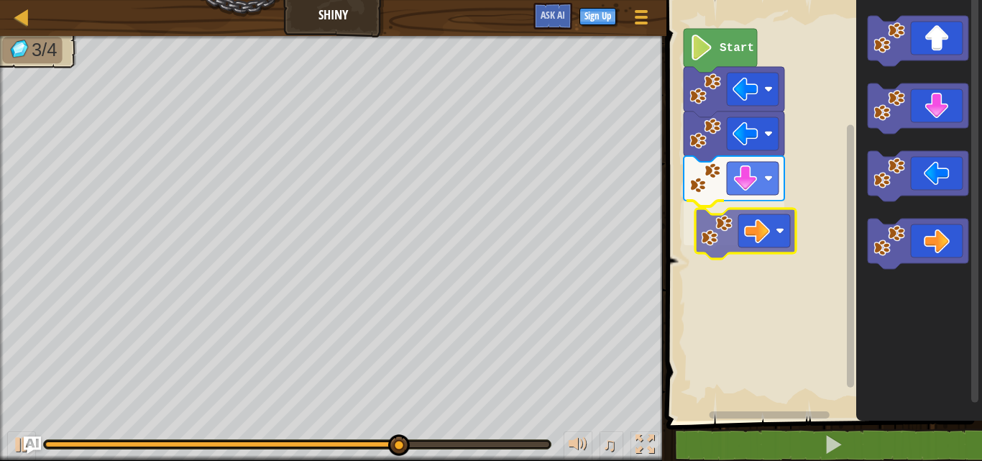
click at [743, 231] on div "Start" at bounding box center [822, 207] width 320 height 428
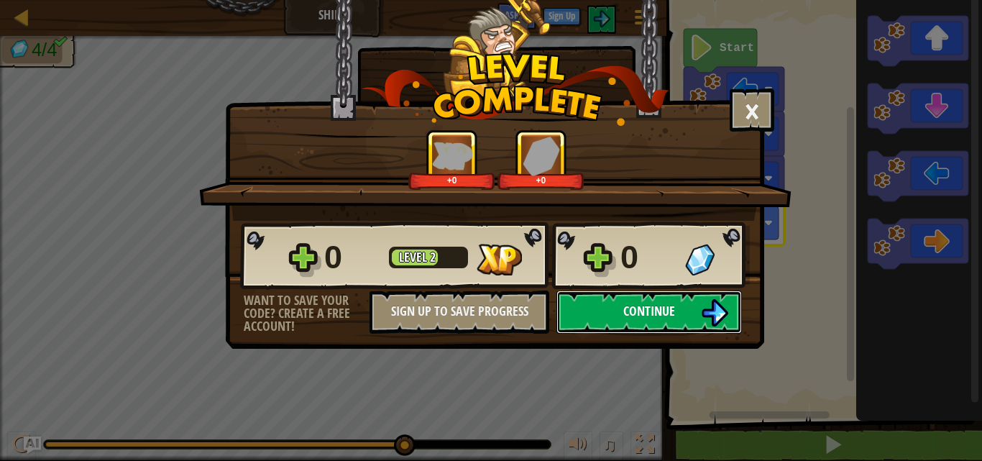
click at [735, 317] on button "Continue" at bounding box center [648, 311] width 185 height 43
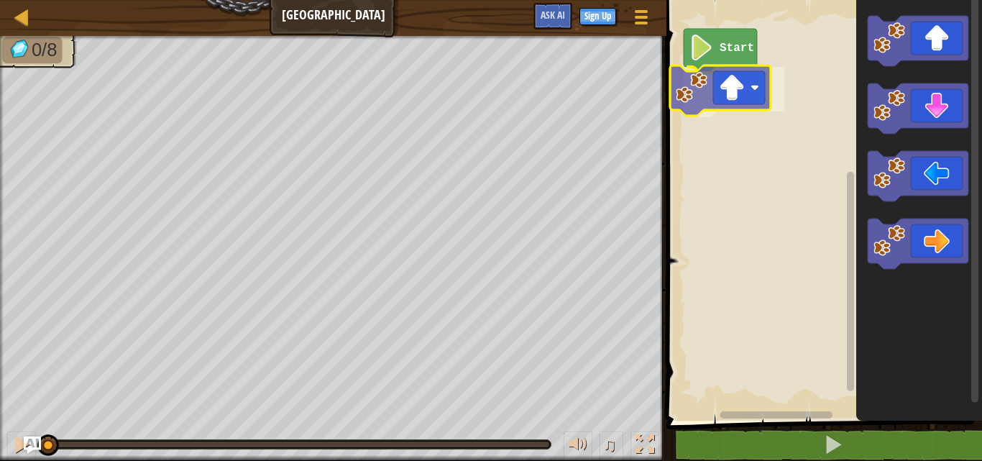
click at [746, 95] on div "Start" at bounding box center [822, 207] width 320 height 428
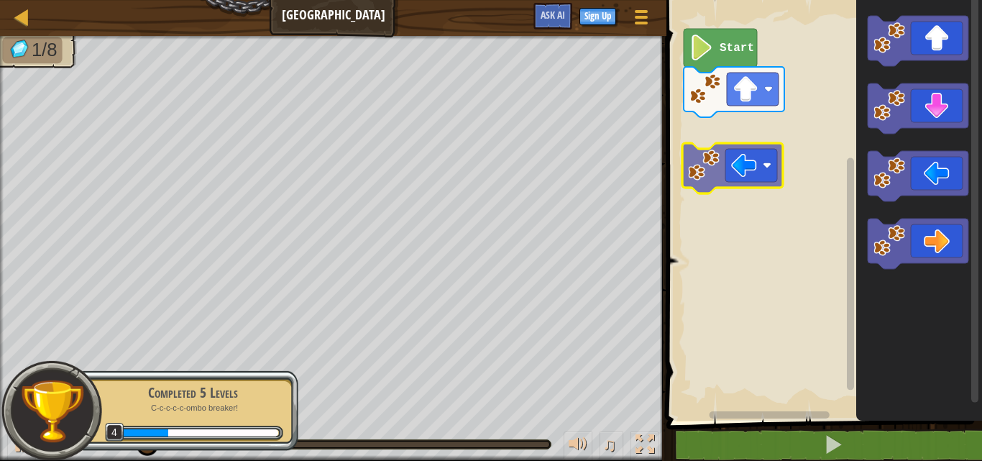
click at [769, 166] on div "Start" at bounding box center [822, 207] width 320 height 428
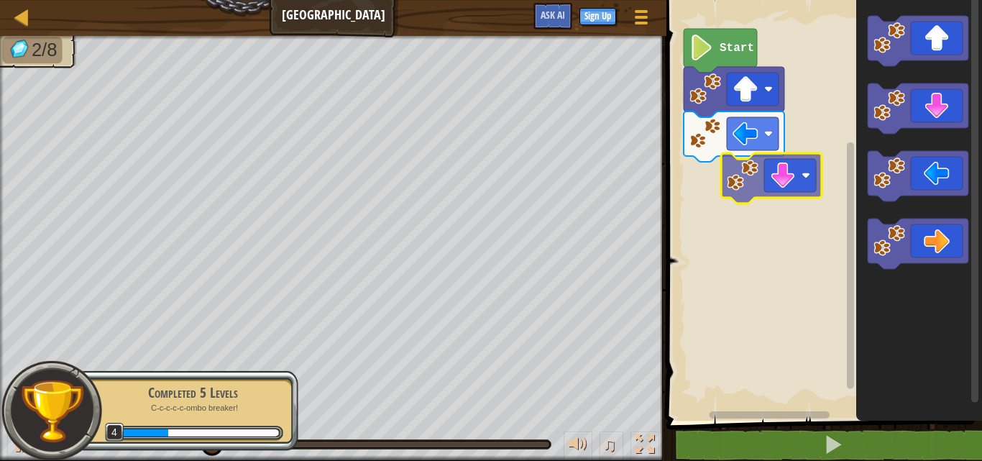
click at [788, 193] on div "Start" at bounding box center [822, 207] width 320 height 428
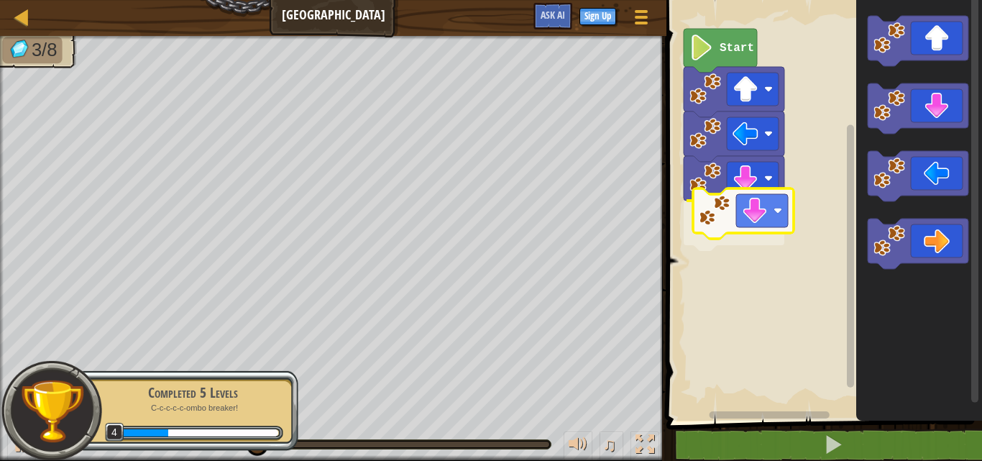
click at [781, 223] on div "Start" at bounding box center [822, 207] width 320 height 428
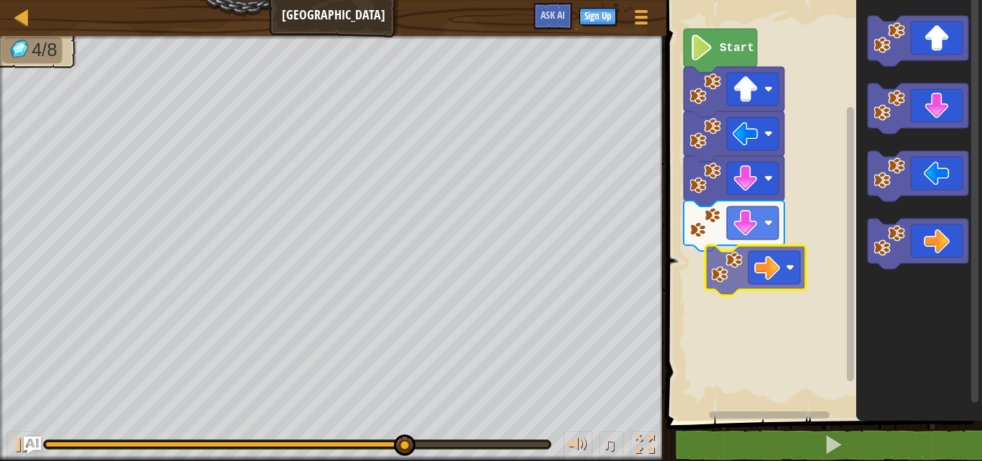
click at [766, 267] on div "Start" at bounding box center [822, 207] width 320 height 428
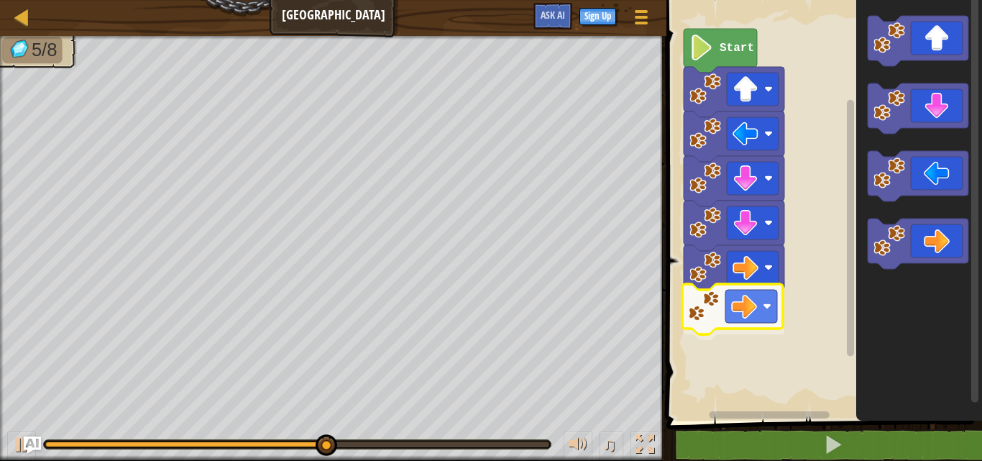
click at [743, 325] on div "Start" at bounding box center [822, 207] width 320 height 428
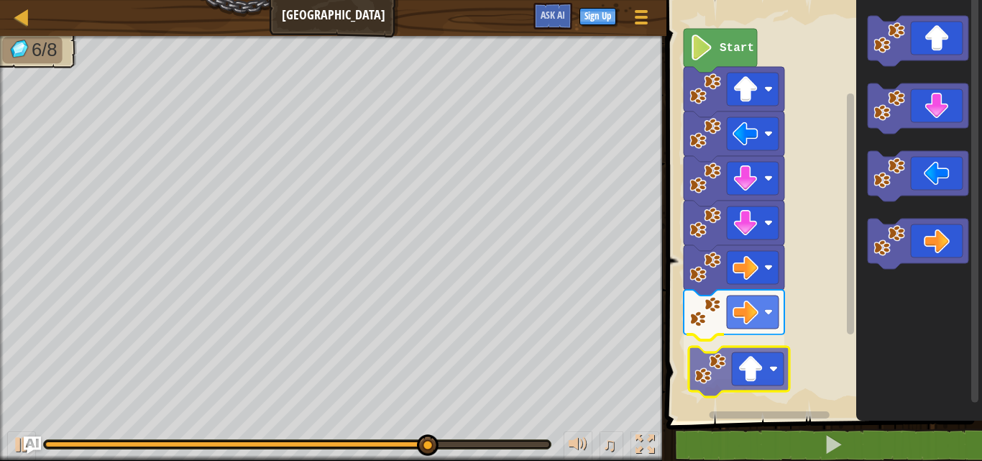
click at [762, 376] on div "Start" at bounding box center [822, 207] width 320 height 428
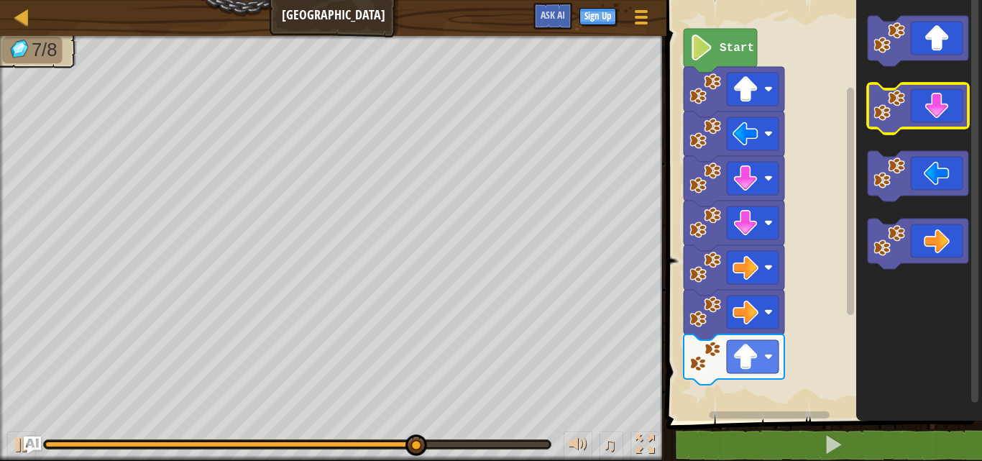
click at [924, 70] on icon "Blockly Workspace" at bounding box center [919, 207] width 126 height 428
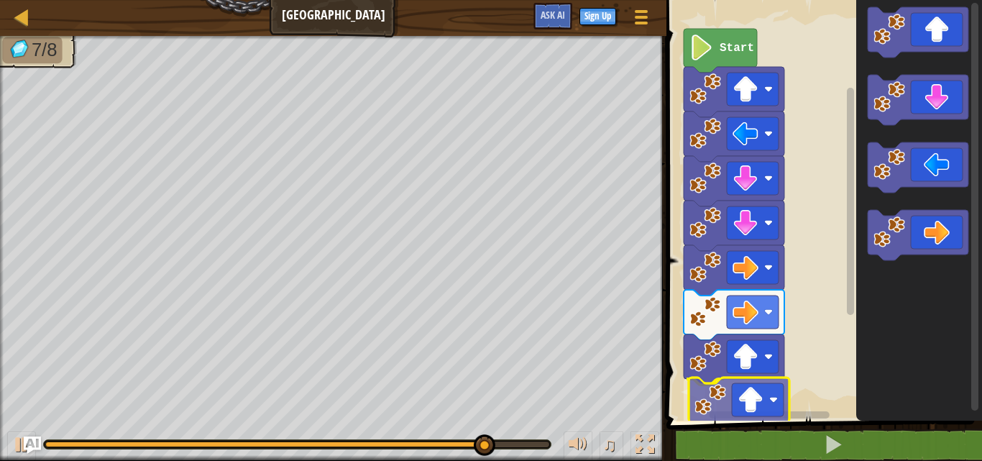
click at [744, 420] on div "Start" at bounding box center [822, 207] width 320 height 428
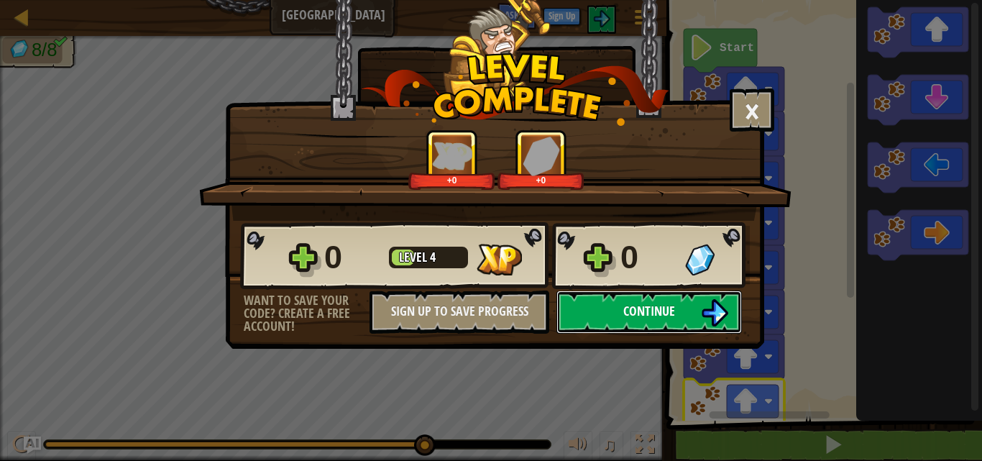
click at [659, 301] on button "Continue" at bounding box center [648, 311] width 185 height 43
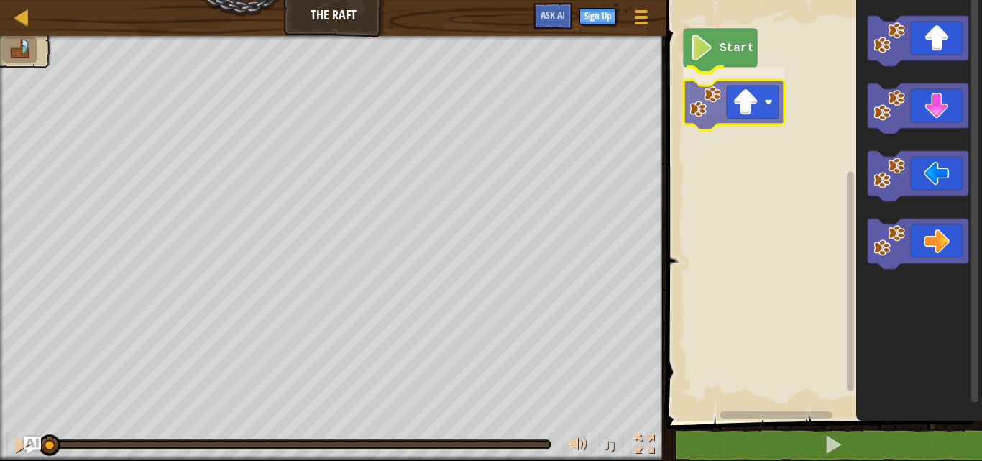
click at [724, 109] on div "Start" at bounding box center [822, 207] width 320 height 428
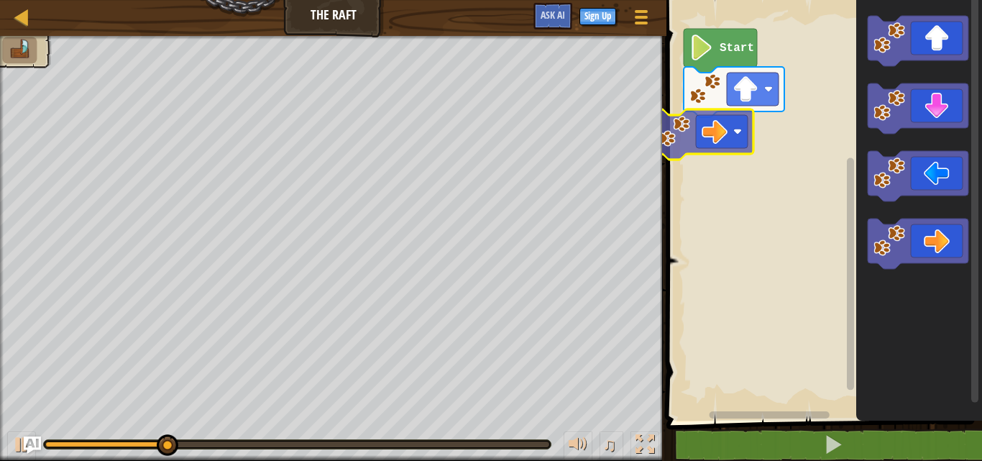
click at [712, 129] on div "Start" at bounding box center [822, 207] width 320 height 428
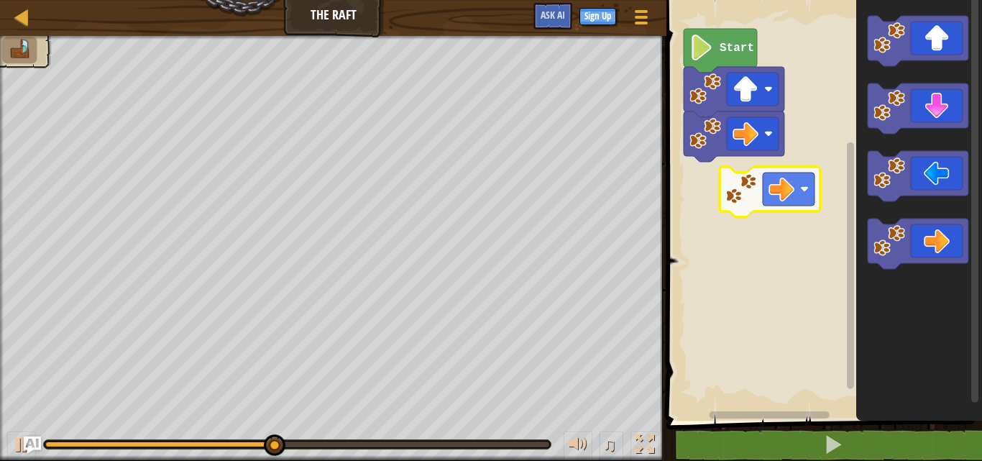
click at [776, 200] on div "Start" at bounding box center [822, 207] width 320 height 428
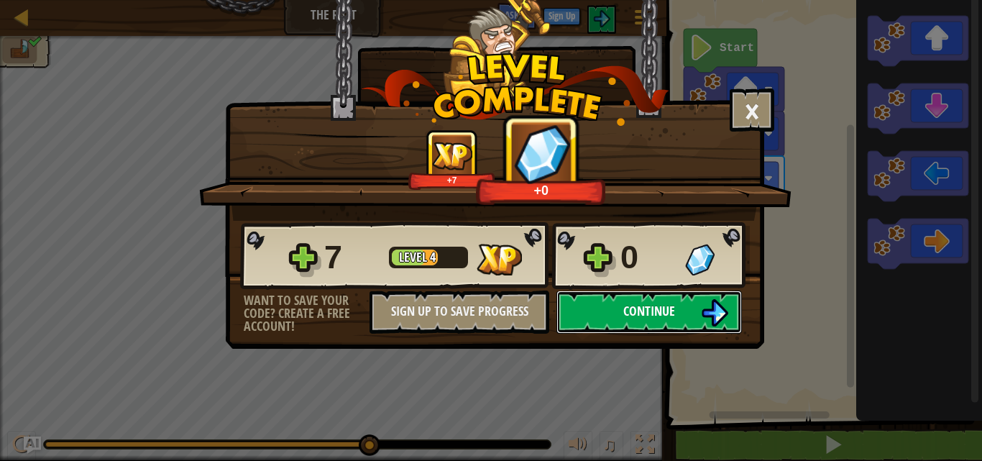
click at [720, 313] on img at bounding box center [714, 312] width 27 height 27
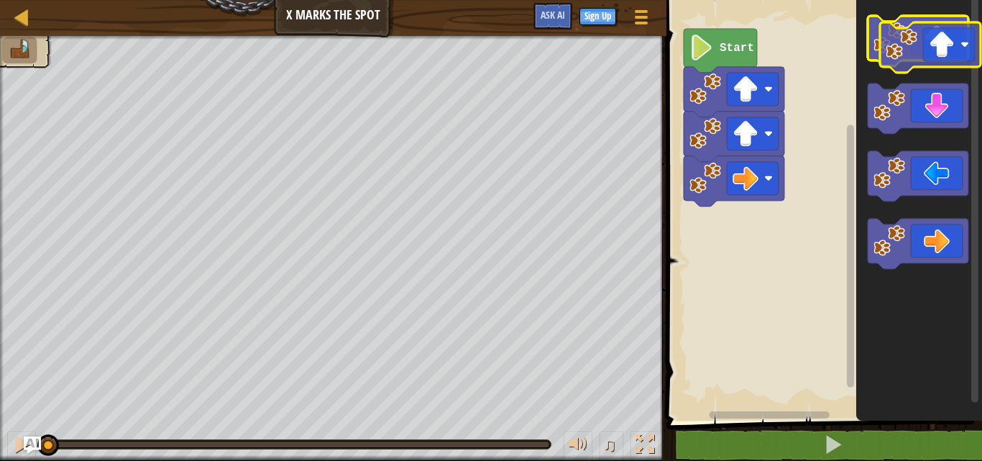
click at [905, 58] on g "Blockly Workspace" at bounding box center [918, 41] width 101 height 50
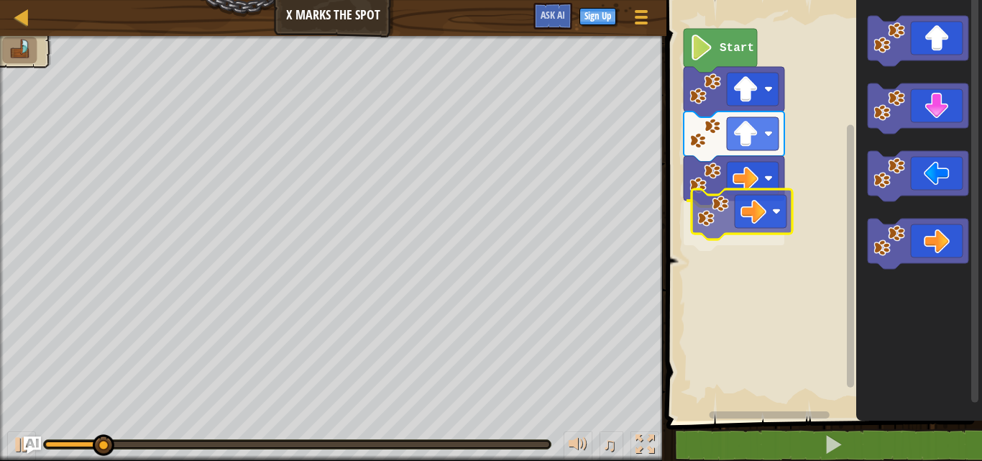
click at [777, 216] on div "Start" at bounding box center [822, 207] width 320 height 428
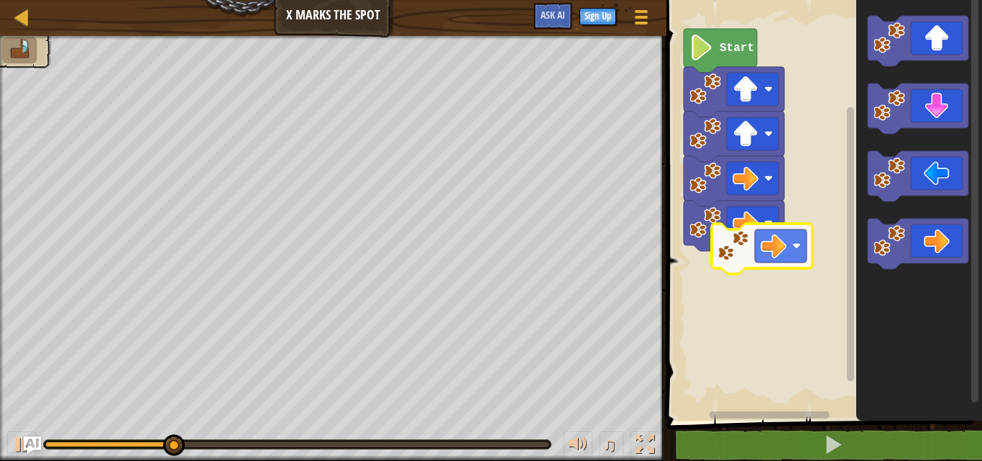
click at [767, 249] on div "Start" at bounding box center [822, 207] width 320 height 428
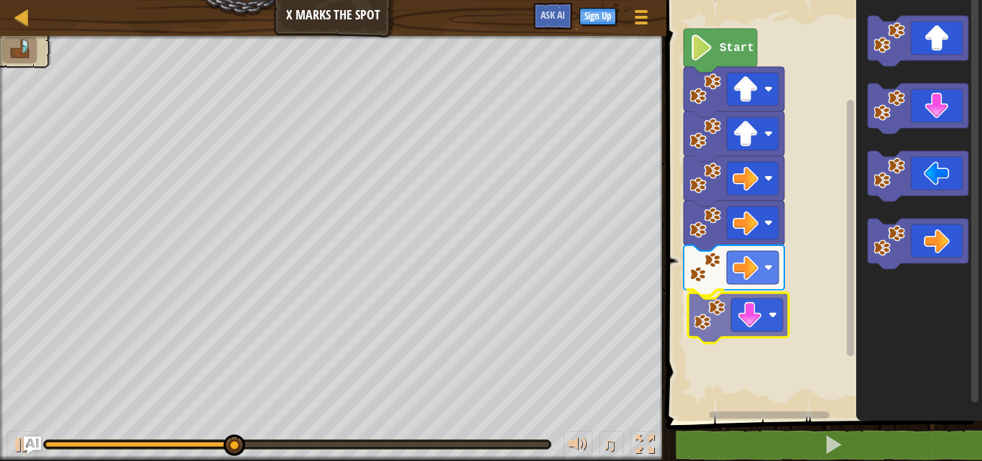
click at [745, 324] on div "Start" at bounding box center [822, 207] width 320 height 428
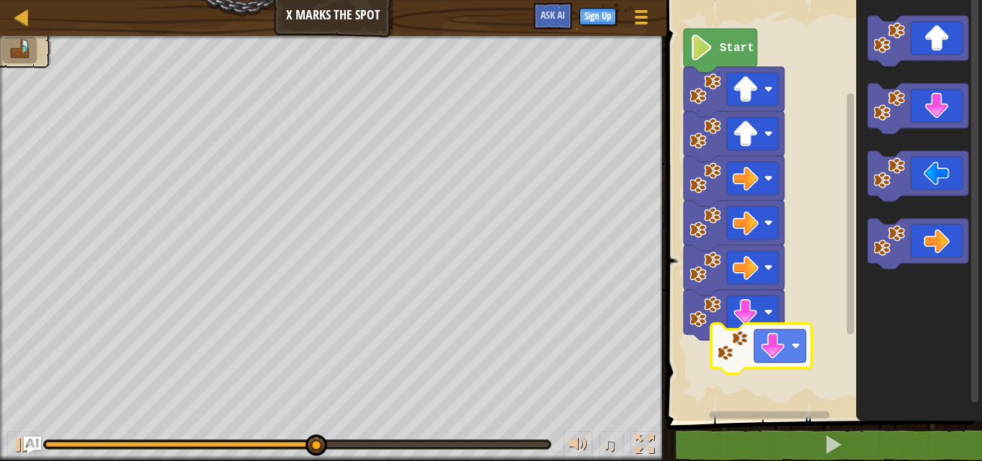
click at [746, 367] on div "Start" at bounding box center [822, 207] width 320 height 428
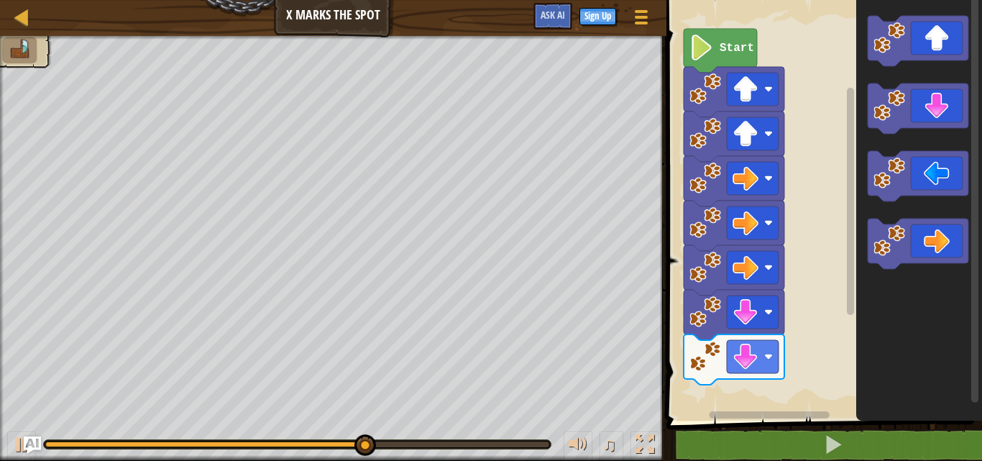
click at [715, 387] on div "Start" at bounding box center [822, 207] width 320 height 428
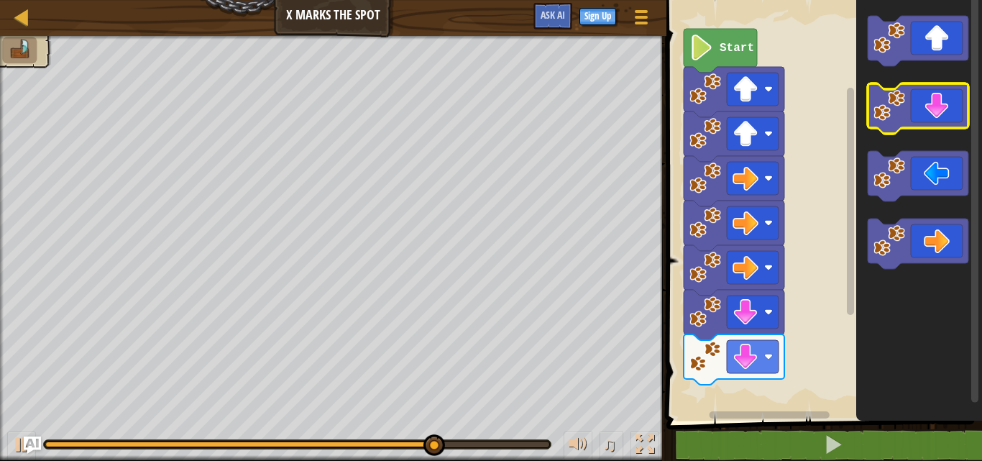
click at [903, 104] on icon "Blockly Workspace" at bounding box center [919, 207] width 126 height 428
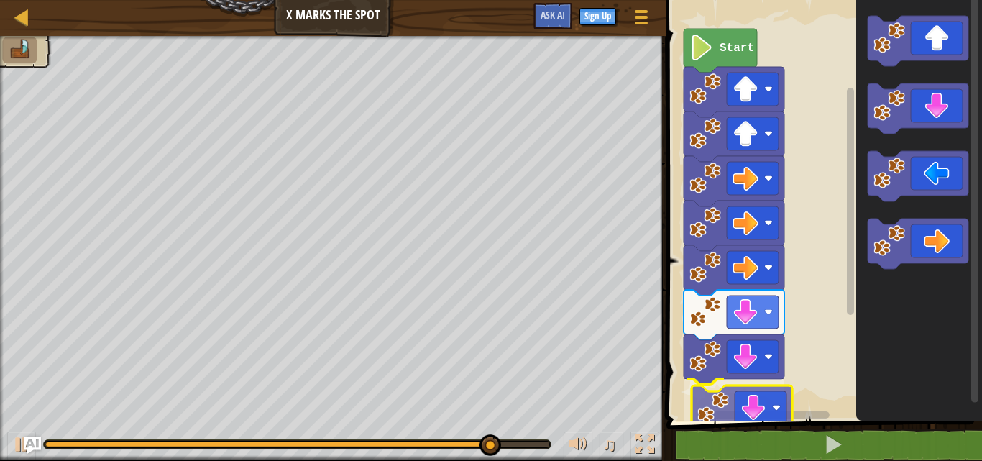
click at [728, 405] on div "Start" at bounding box center [822, 207] width 320 height 428
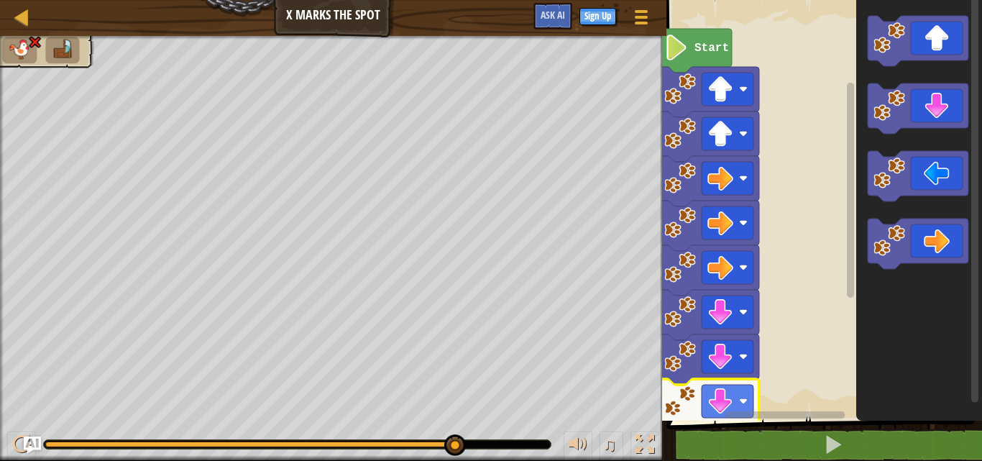
click at [772, 394] on div "Start" at bounding box center [822, 207] width 320 height 428
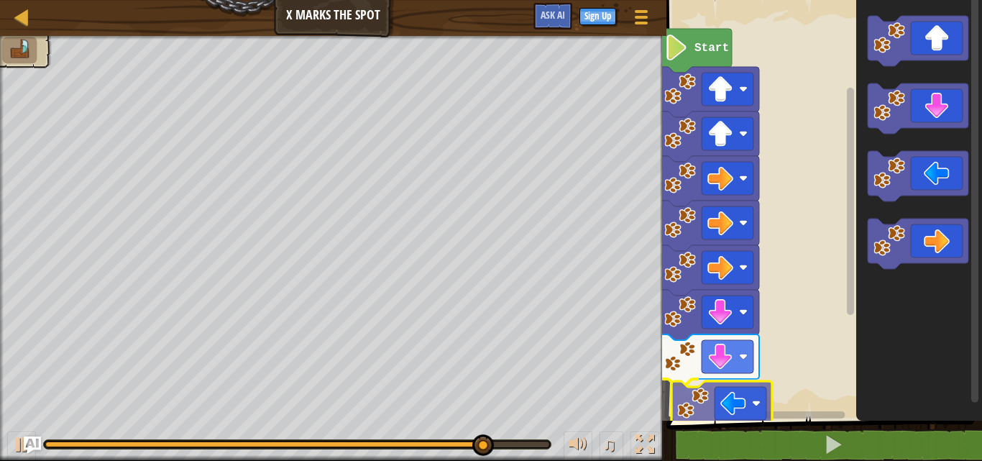
click at [735, 408] on div "Start" at bounding box center [822, 207] width 320 height 428
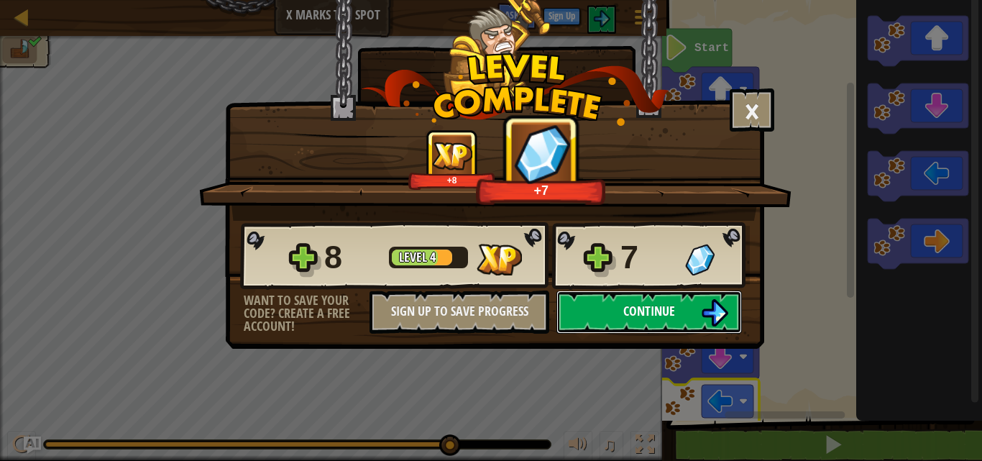
click at [702, 319] on img at bounding box center [714, 312] width 27 height 27
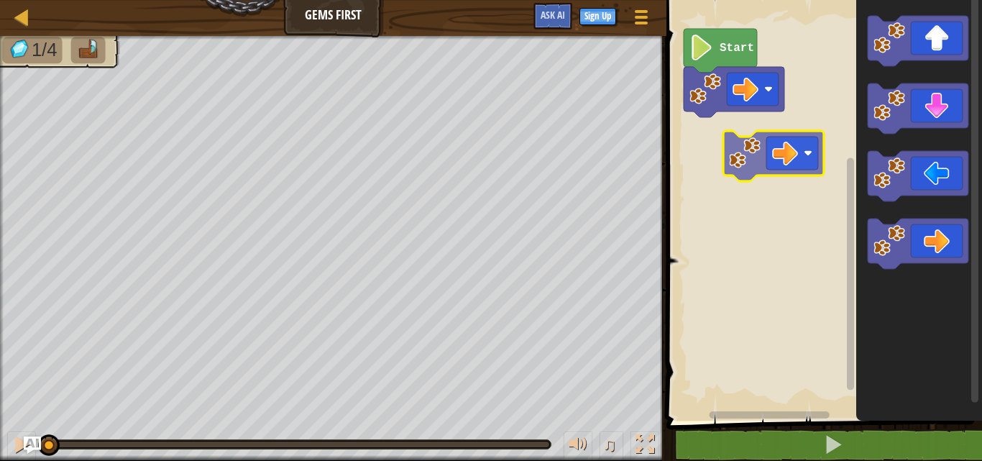
click at [748, 146] on div "Start" at bounding box center [822, 207] width 320 height 428
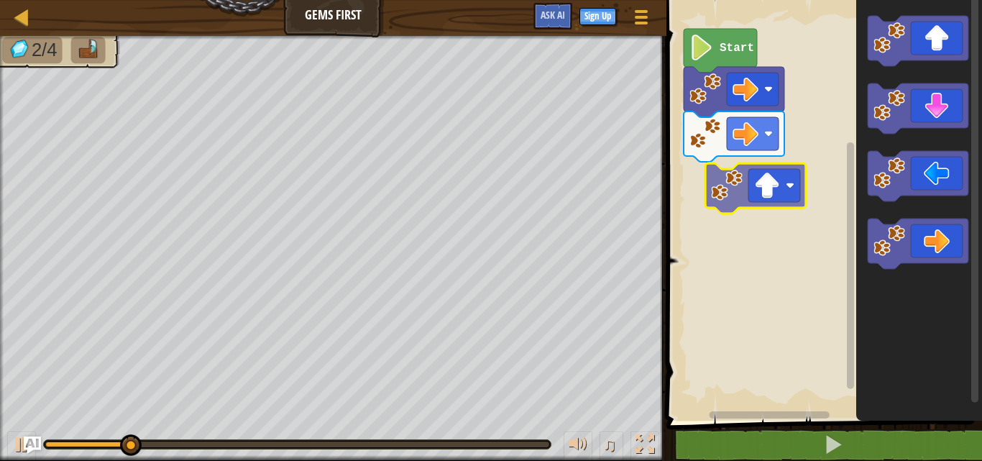
click at [734, 190] on div "Start" at bounding box center [822, 207] width 320 height 428
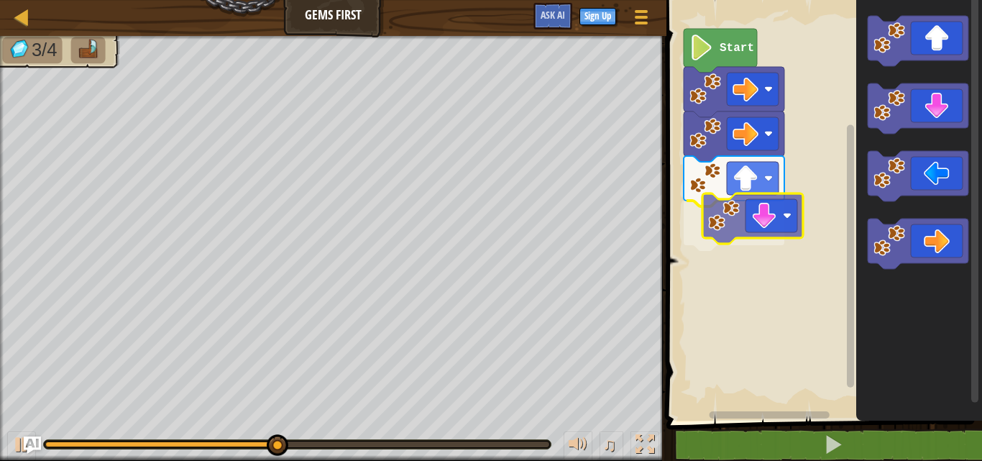
click at [770, 227] on div "Start" at bounding box center [822, 207] width 320 height 428
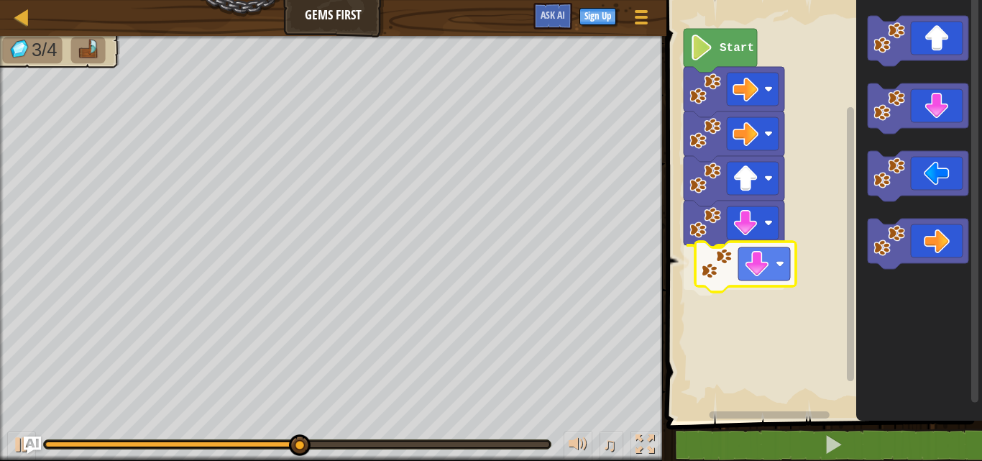
click at [730, 272] on div "Start" at bounding box center [822, 207] width 320 height 428
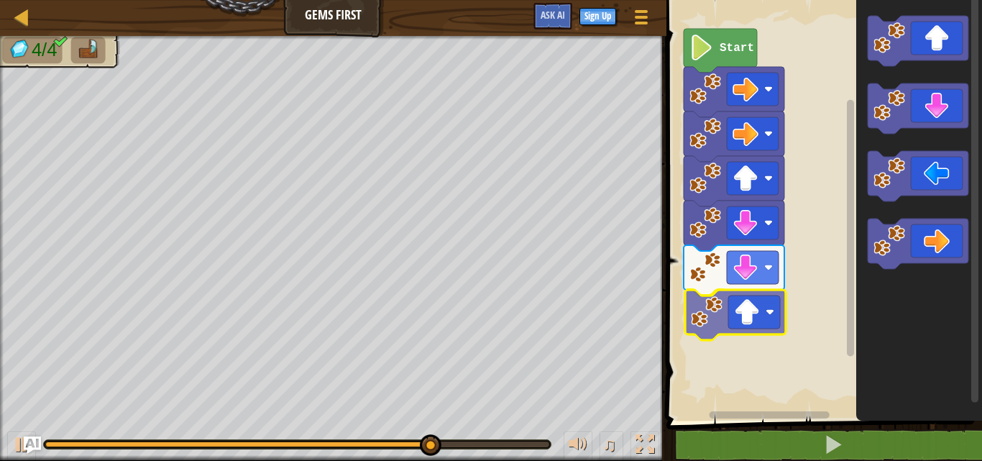
click at [735, 332] on div "Start" at bounding box center [822, 207] width 320 height 428
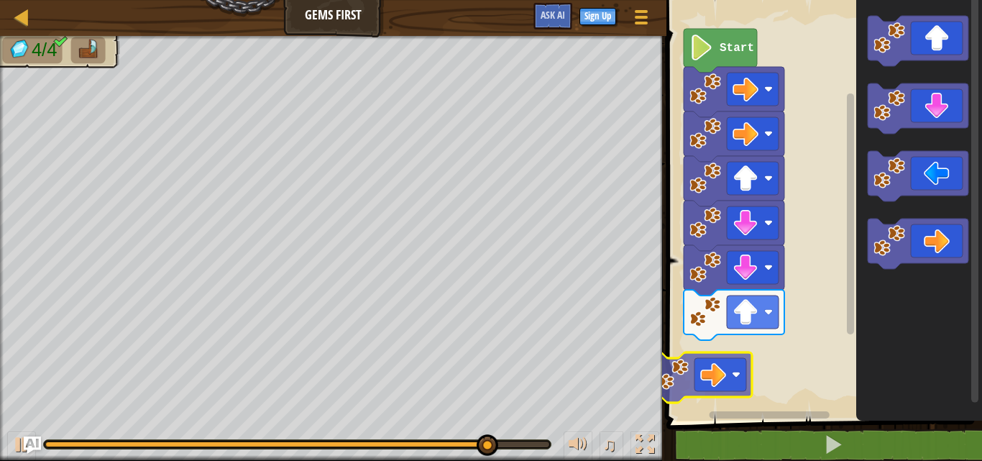
click at [721, 370] on div "Start" at bounding box center [822, 207] width 320 height 428
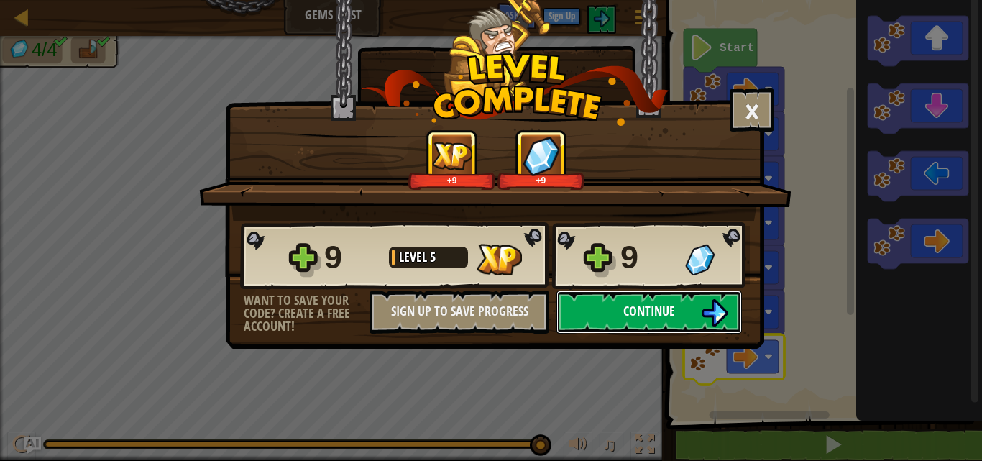
click at [639, 308] on span "Continue" at bounding box center [649, 311] width 52 height 18
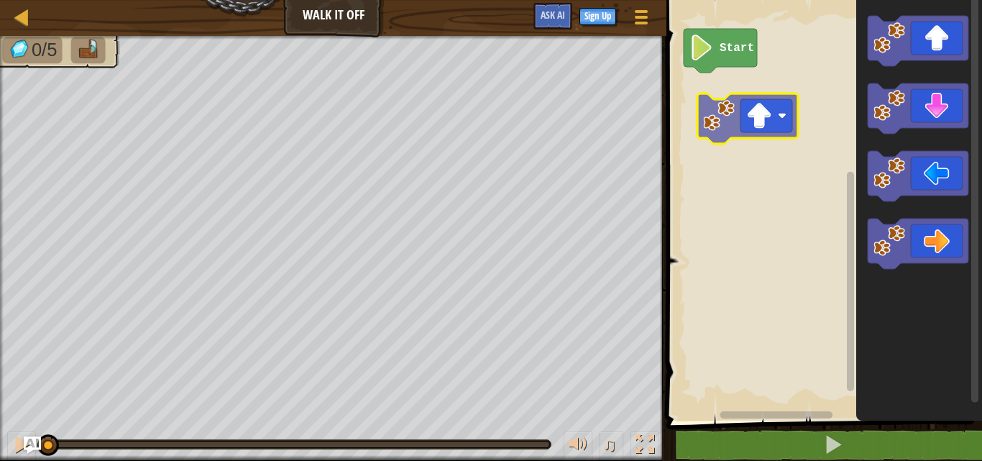
click at [748, 116] on div "Start" at bounding box center [822, 207] width 320 height 428
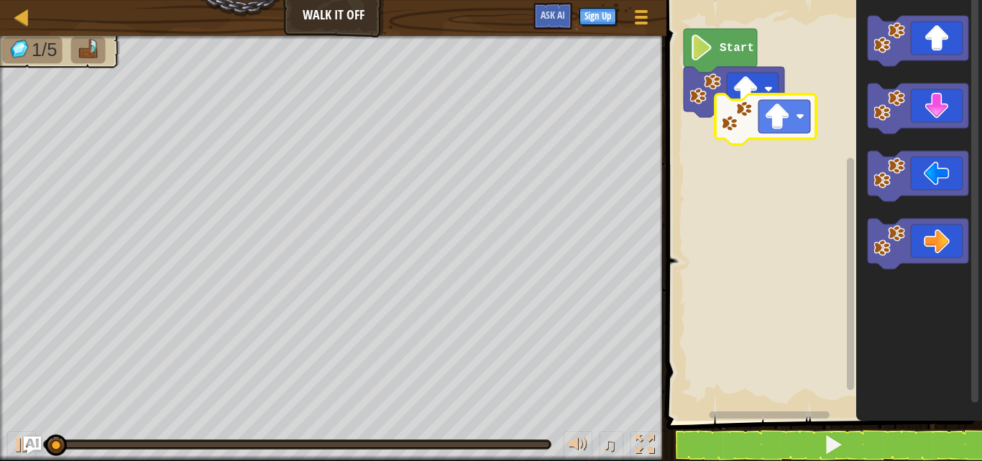
click at [775, 119] on div "Start" at bounding box center [822, 207] width 320 height 428
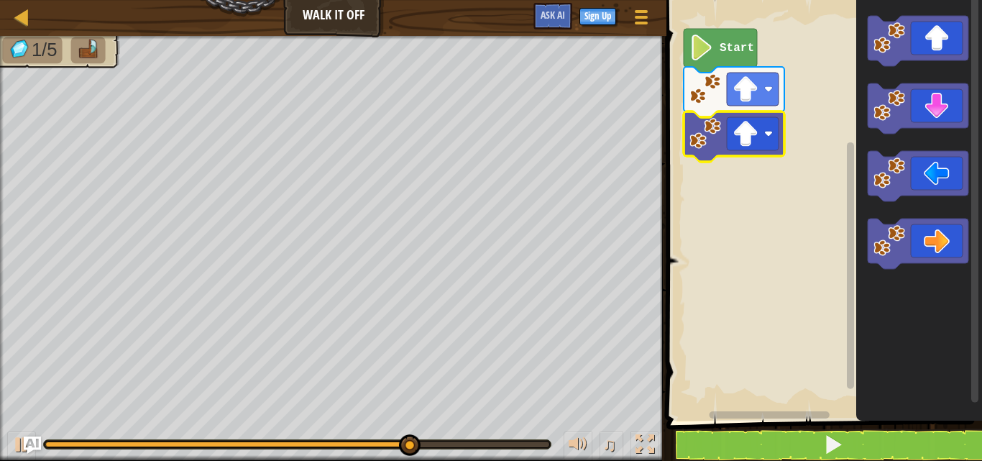
drag, startPoint x: 375, startPoint y: 441, endPoint x: 356, endPoint y: 451, distance: 22.2
click at [356, 451] on div "♫" at bounding box center [333, 440] width 666 height 43
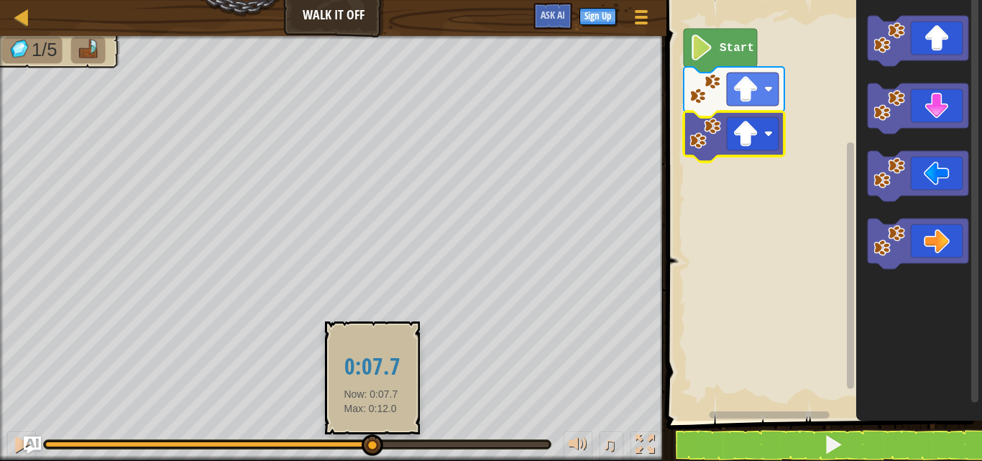
click at [371, 443] on div at bounding box center [208, 444] width 326 height 6
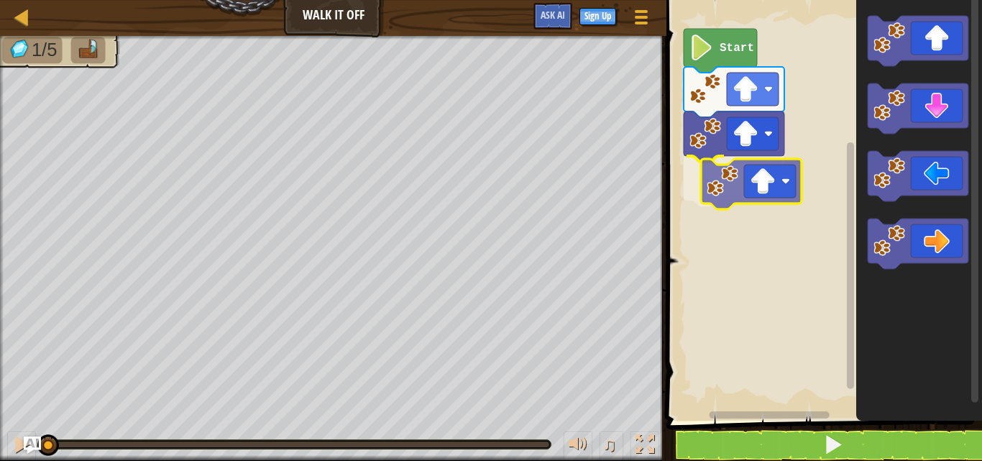
click at [756, 189] on div "Start" at bounding box center [822, 207] width 320 height 428
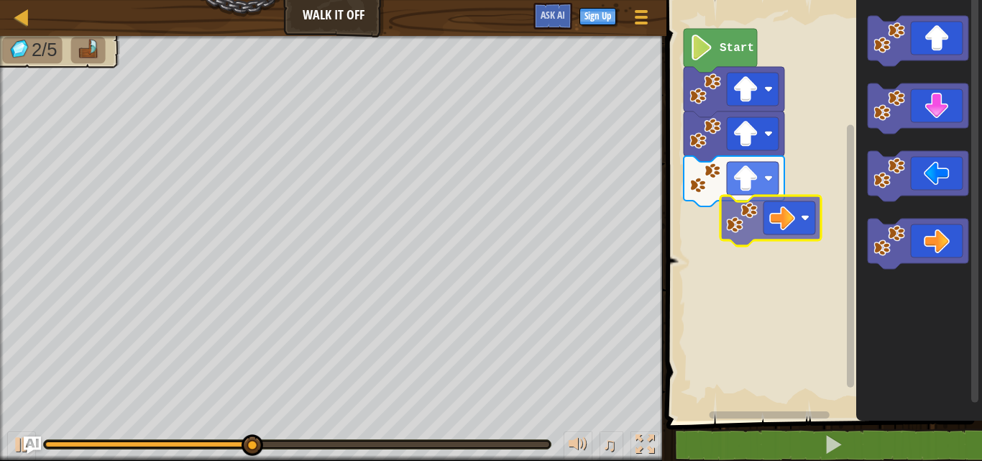
click at [786, 202] on div "Start" at bounding box center [822, 207] width 320 height 428
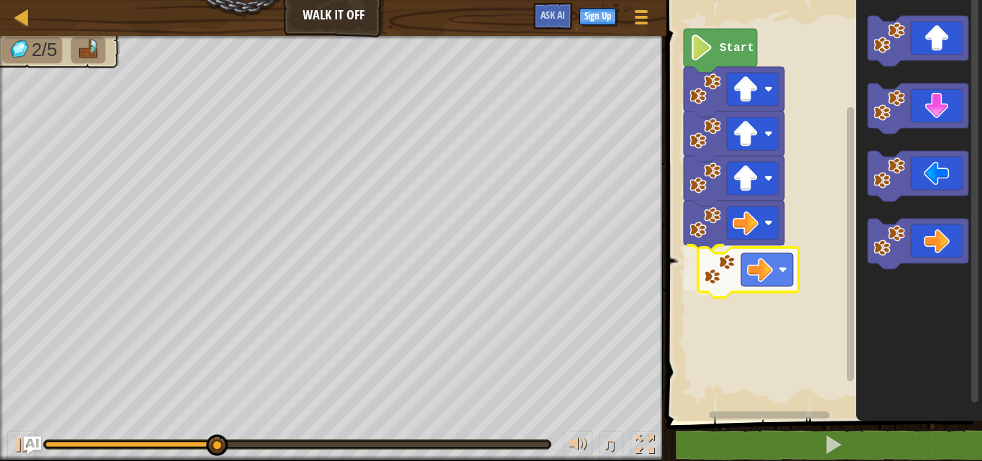
click at [731, 268] on div "Start" at bounding box center [822, 207] width 320 height 428
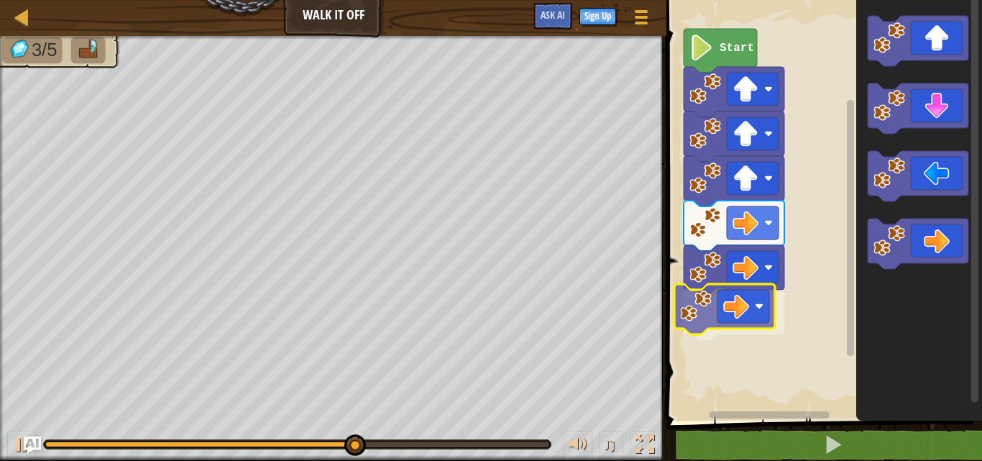
click at [743, 312] on div "Start" at bounding box center [822, 207] width 320 height 428
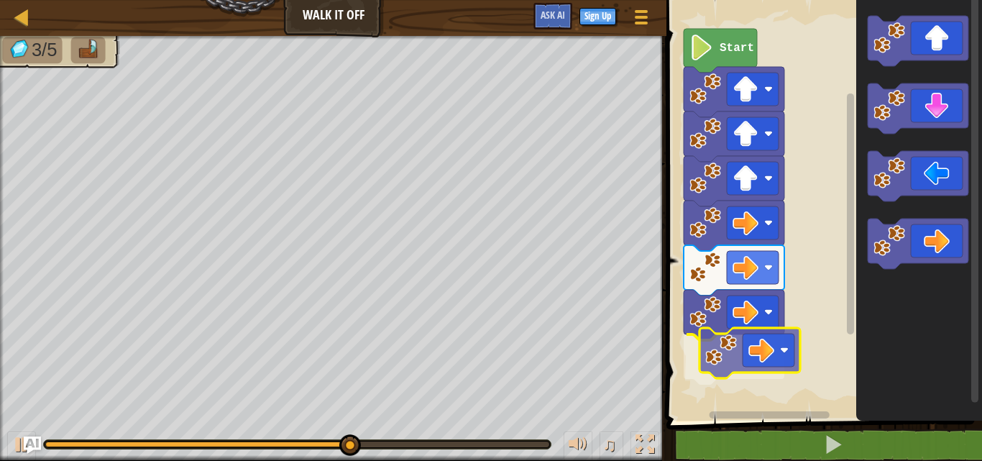
click at [703, 352] on div "Start" at bounding box center [822, 207] width 320 height 428
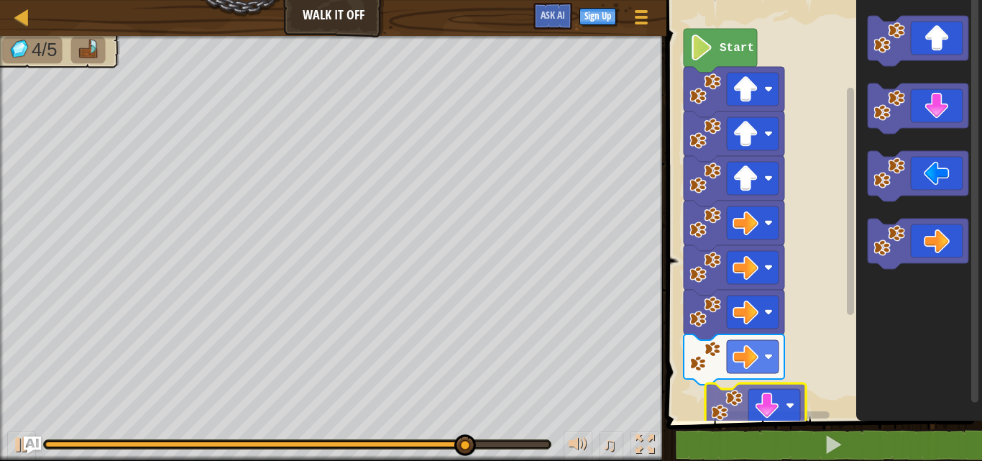
click at [739, 411] on div "Start" at bounding box center [822, 207] width 320 height 428
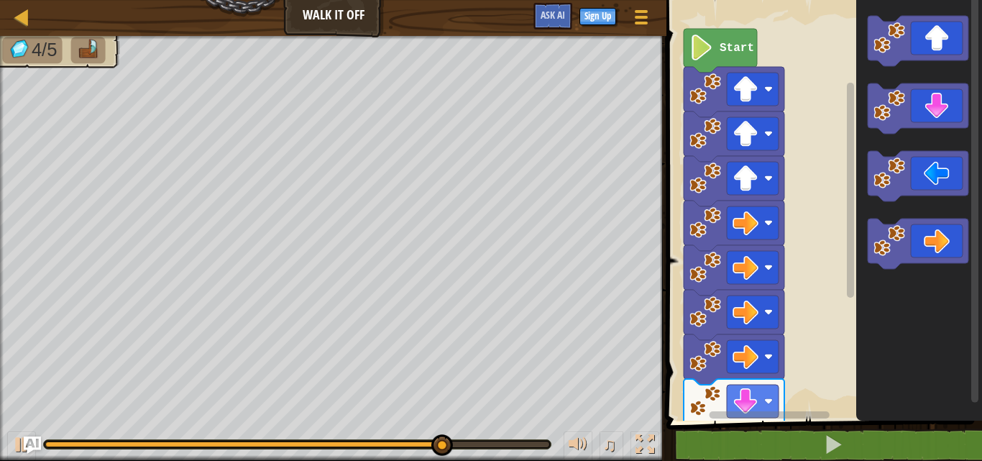
drag, startPoint x: 414, startPoint y: 435, endPoint x: 408, endPoint y: 440, distance: 8.2
click at [408, 440] on div "♫" at bounding box center [333, 440] width 666 height 43
click at [380, 436] on div "♫" at bounding box center [333, 440] width 666 height 43
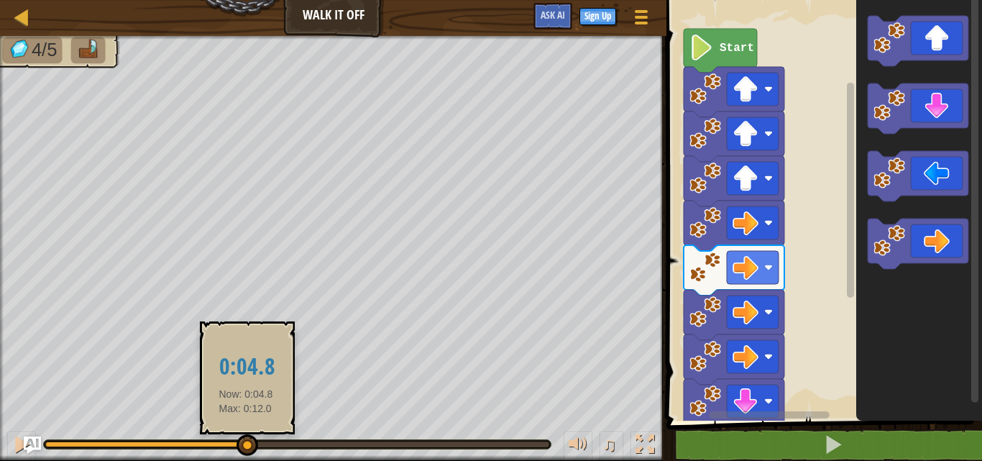
drag, startPoint x: 500, startPoint y: 437, endPoint x: 286, endPoint y: 417, distance: 214.5
click at [249, 440] on div at bounding box center [248, 445] width 22 height 22
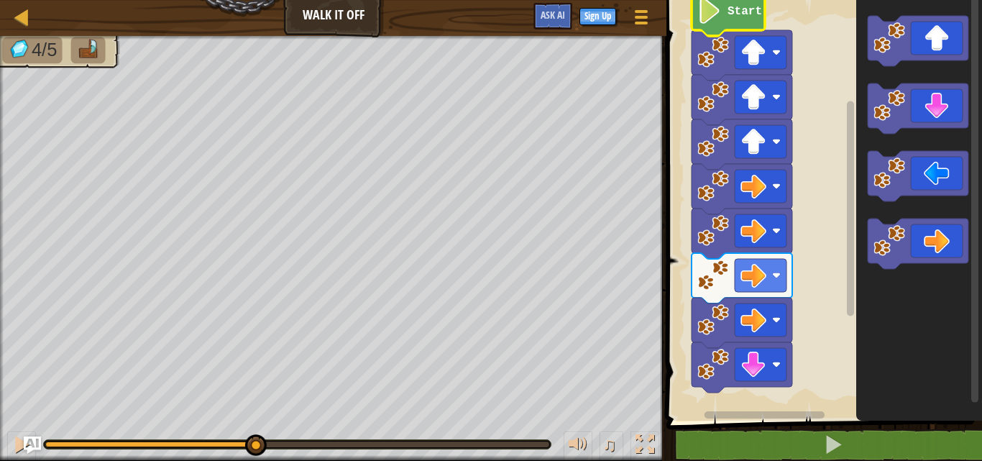
drag, startPoint x: 487, startPoint y: 443, endPoint x: 251, endPoint y: 464, distance: 237.4
click at [251, 0] on html "Map Walk It Off Game Menu Sign Up Ask AI 1 הההההההההההההההההההההההההההההההההההה…" at bounding box center [491, 0] width 982 height 0
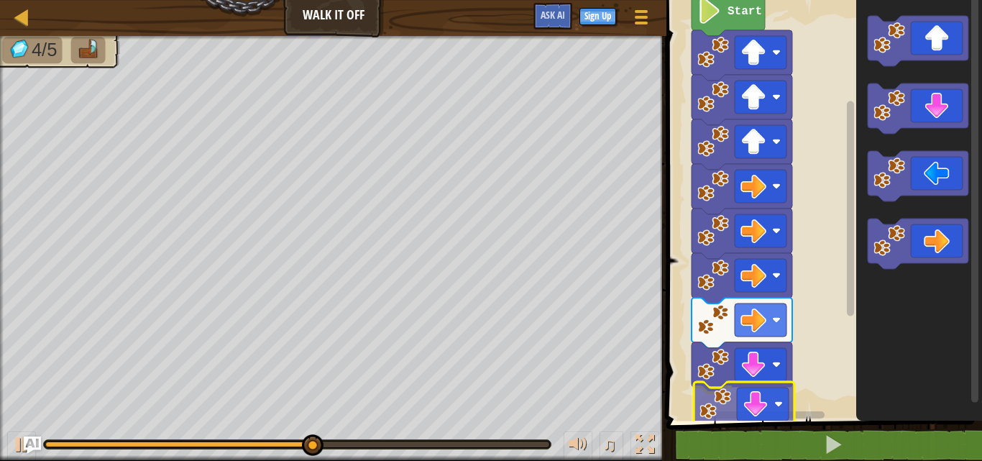
click at [717, 407] on div "Start" at bounding box center [822, 207] width 320 height 428
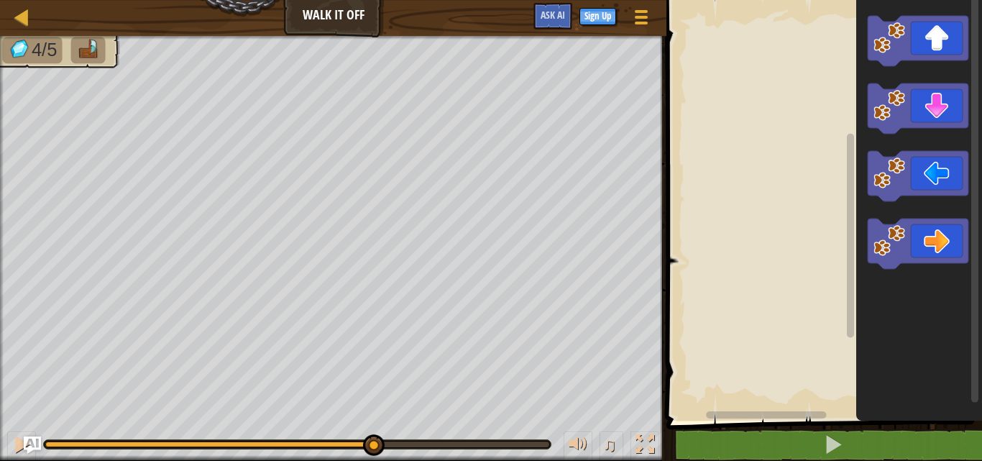
drag, startPoint x: 503, startPoint y: 436, endPoint x: 309, endPoint y: 441, distance: 194.2
click at [363, 441] on div at bounding box center [374, 445] width 22 height 22
drag, startPoint x: 422, startPoint y: 444, endPoint x: 333, endPoint y: 396, distance: 101.3
click at [283, 0] on body "Map Walk It Off Game Menu Sign Up Ask AI 1 הההההההההההההההההההההההההההההההההההה…" at bounding box center [491, 0] width 982 height 0
click at [732, 346] on rect "Blockly Workspace" at bounding box center [822, 207] width 320 height 428
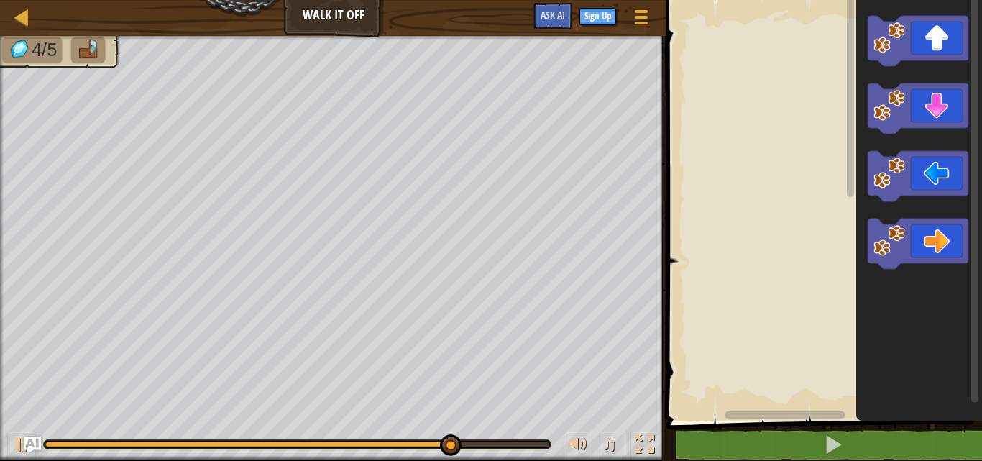
click at [774, 0] on html "Map Walk It Off Game Menu Sign Up Ask AI 1 הההההההההההההההההההההההההההההההההההה…" at bounding box center [491, 0] width 982 height 0
click at [348, 408] on div "4/5 ♫ Duck" at bounding box center [491, 248] width 982 height 425
click at [405, 442] on div at bounding box center [224, 444] width 359 height 6
drag, startPoint x: 349, startPoint y: 442, endPoint x: 0, endPoint y: 387, distance: 353.0
click at [0, 387] on div "4/5 ♫ Duck" at bounding box center [491, 248] width 982 height 425
